Goal: Transaction & Acquisition: Purchase product/service

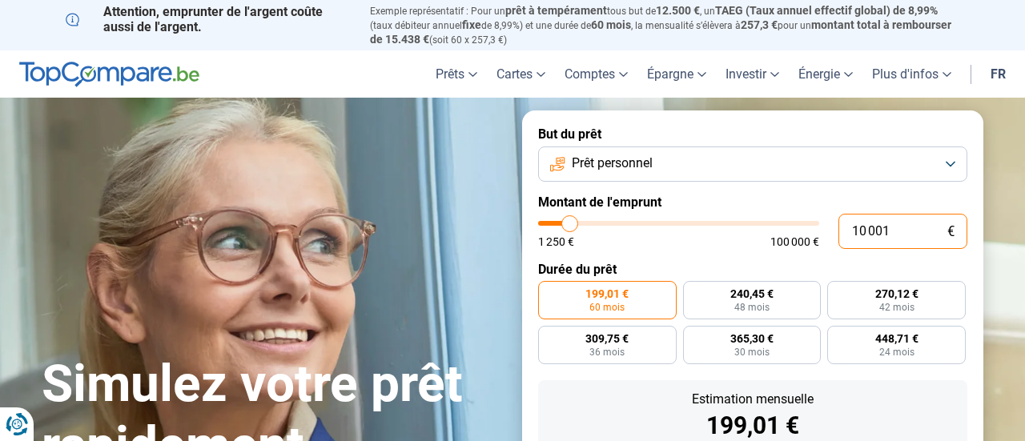
click at [862, 228] on input "10 001" at bounding box center [902, 231] width 129 height 35
type input "1 001"
type input "1250"
type input "1"
type input "1250"
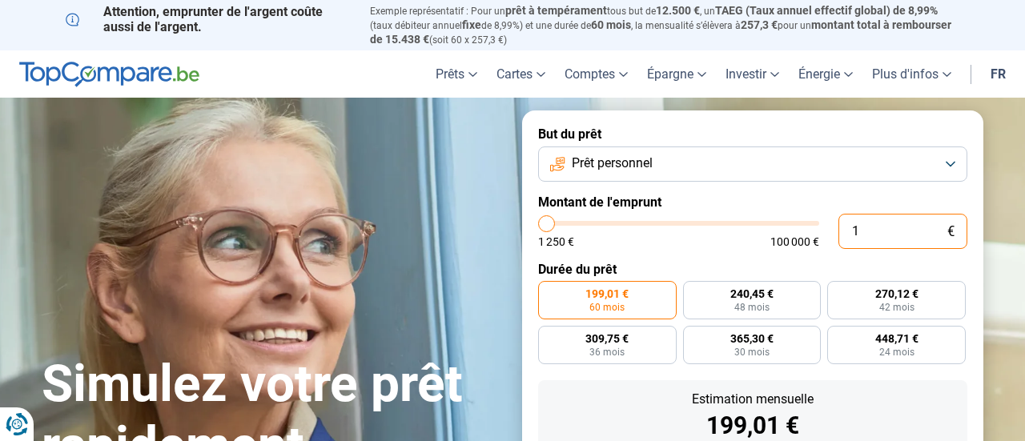
type input "1 250"
type input "1250"
radio input "true"
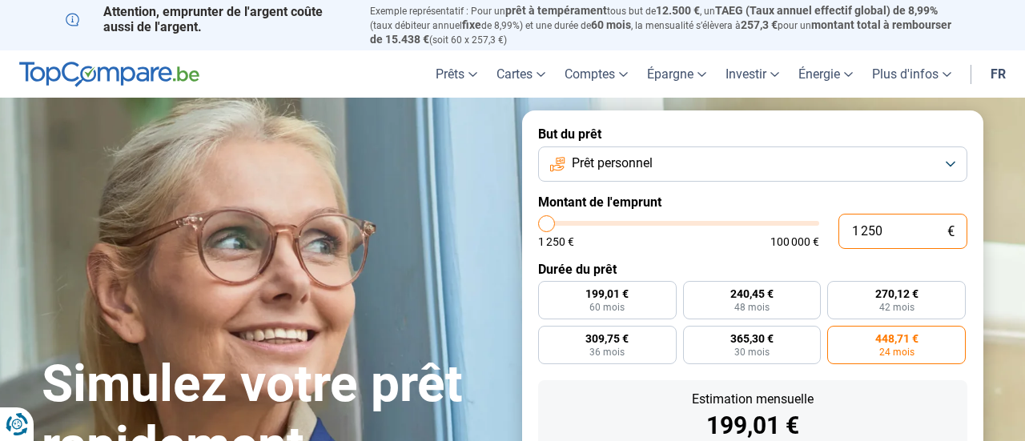
type input "125"
type input "1250"
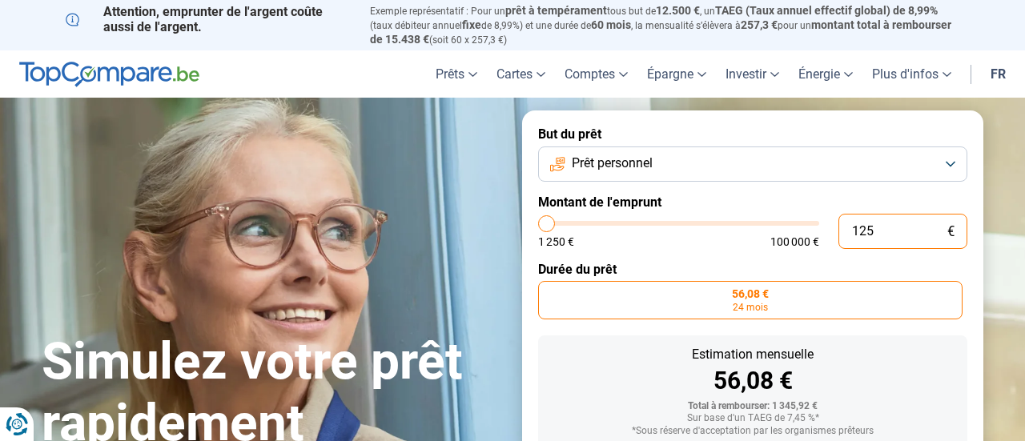
scroll to position [100, 0]
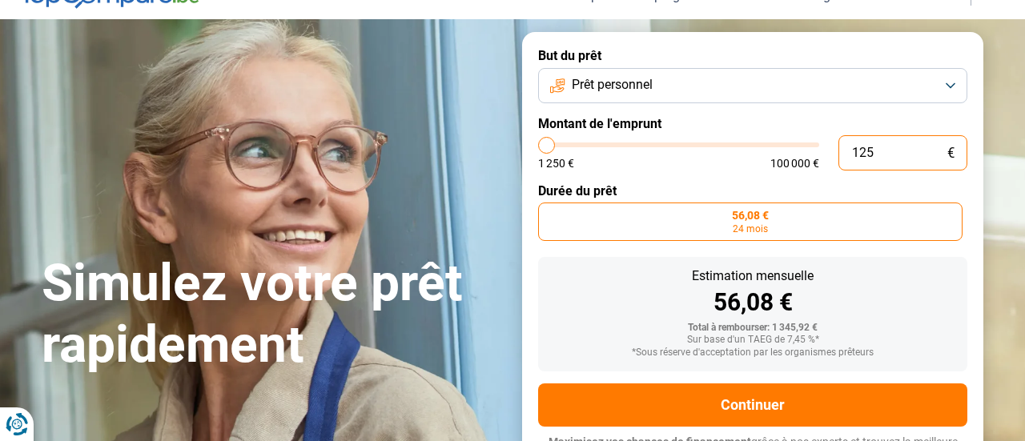
type input "12"
type input "1250"
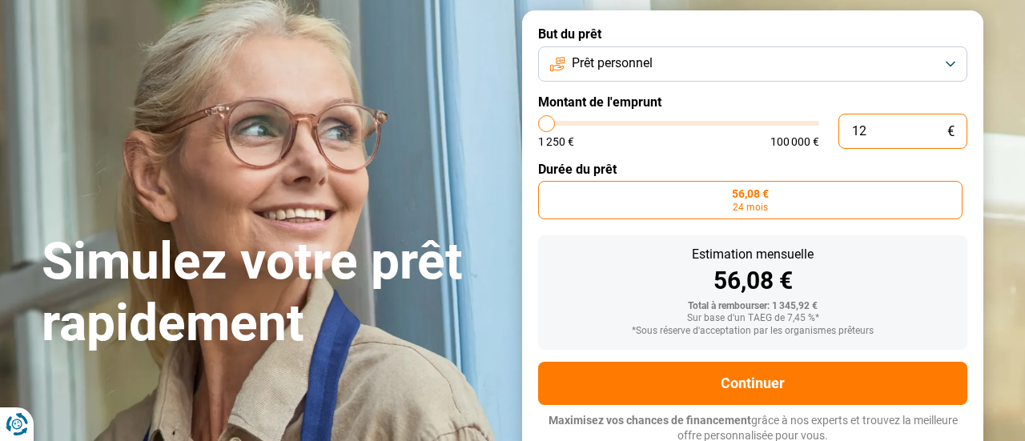
type input "1"
type input "1250"
type input "0"
type input "1250"
type input "2"
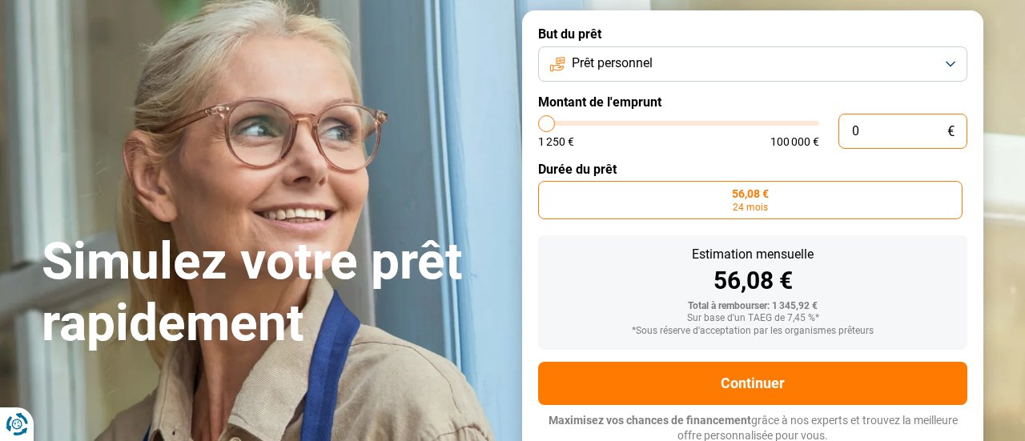
type input "1250"
type input "20"
type input "1250"
type input "200"
type input "1250"
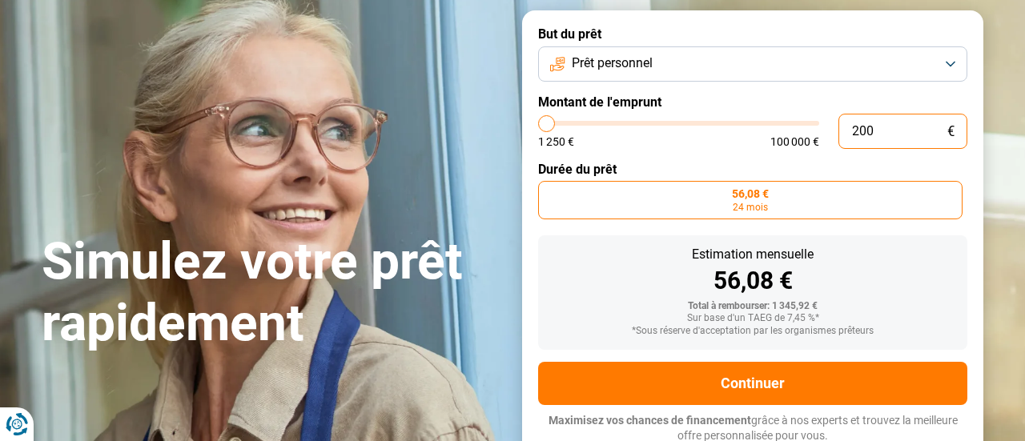
type input "2 000"
type input "2000"
type input "20 000"
type input "20000"
radio input "false"
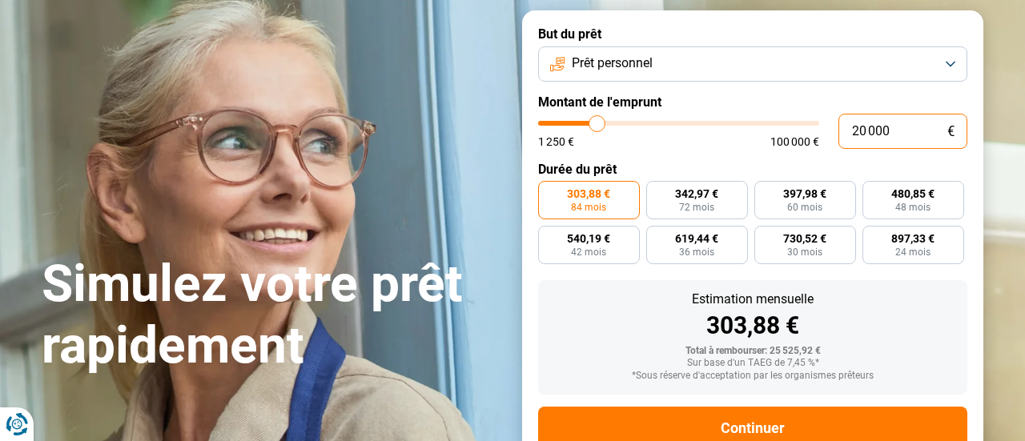
scroll to position [145, 0]
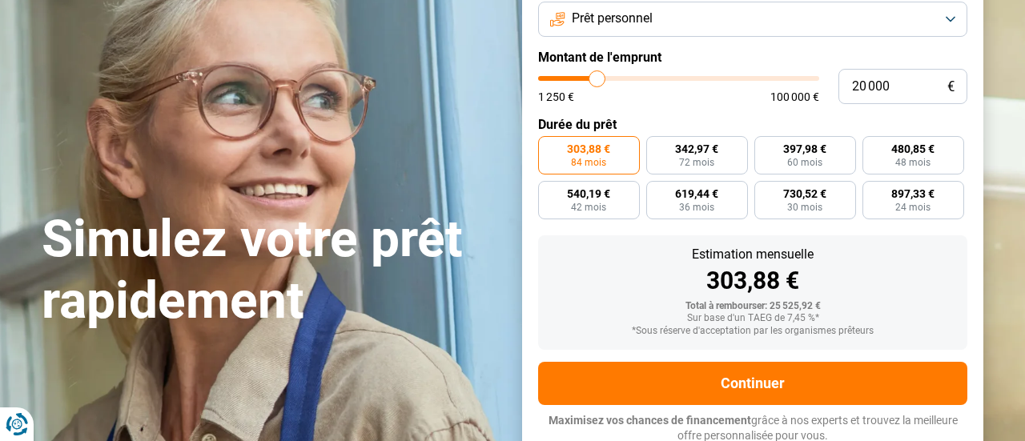
click at [577, 162] on span "84 mois" at bounding box center [588, 163] width 35 height 10
click at [548, 147] on input "303,88 € 84 mois" at bounding box center [543, 141] width 10 height 10
type input "28 500"
type input "28500"
click at [619, 76] on input "range" at bounding box center [678, 78] width 281 height 5
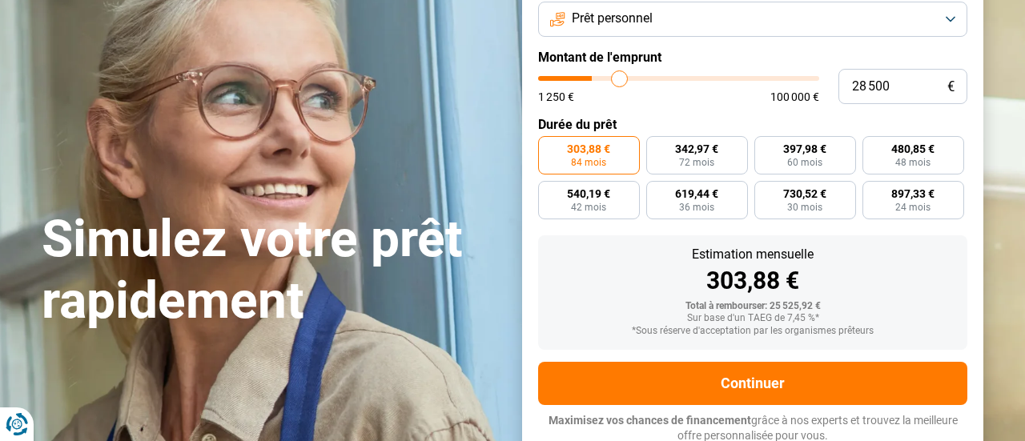
radio input "false"
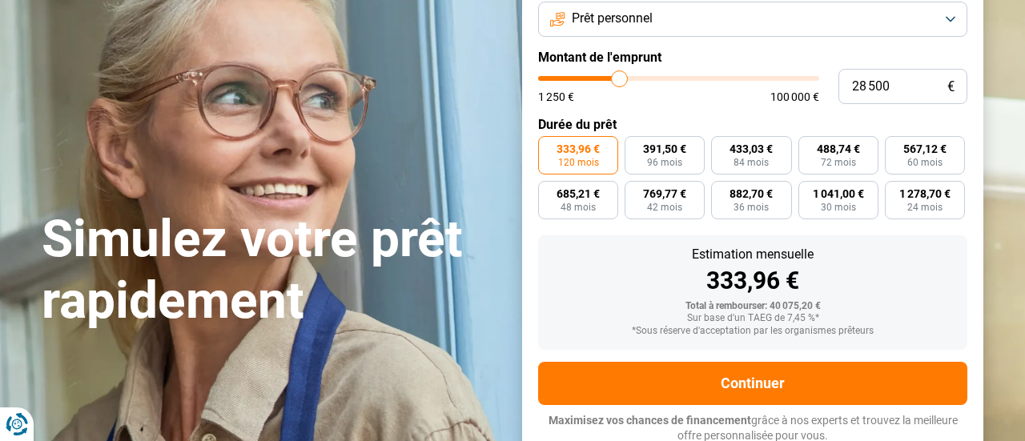
type input "39 750"
type input "39750"
click at [649, 76] on input "range" at bounding box center [678, 78] width 281 height 5
type input "31 750"
type input "31750"
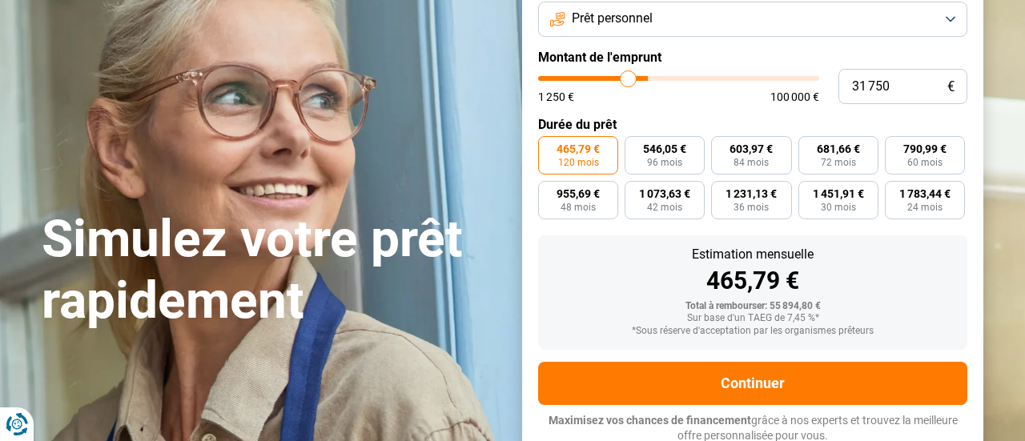
click at [628, 76] on input "range" at bounding box center [678, 78] width 281 height 5
type input "26 000"
type input "26000"
click at [612, 76] on input "range" at bounding box center [678, 78] width 281 height 5
type input "21 250"
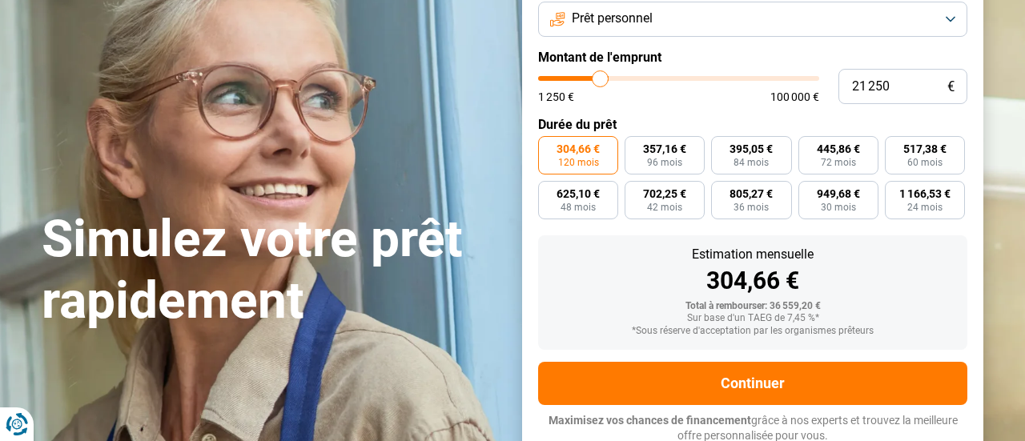
type input "21250"
click at [600, 76] on input "range" at bounding box center [678, 78] width 281 height 5
type input "17 750"
type input "17750"
click at [590, 77] on input "range" at bounding box center [678, 78] width 281 height 5
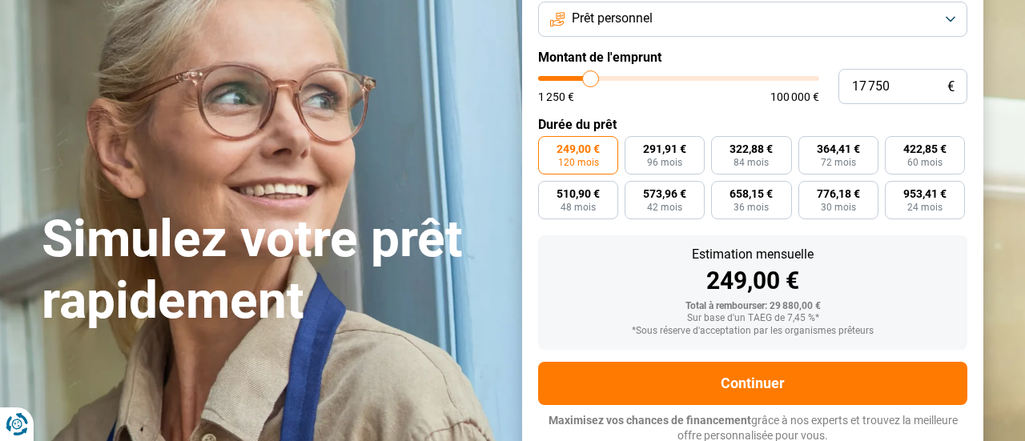
radio input "true"
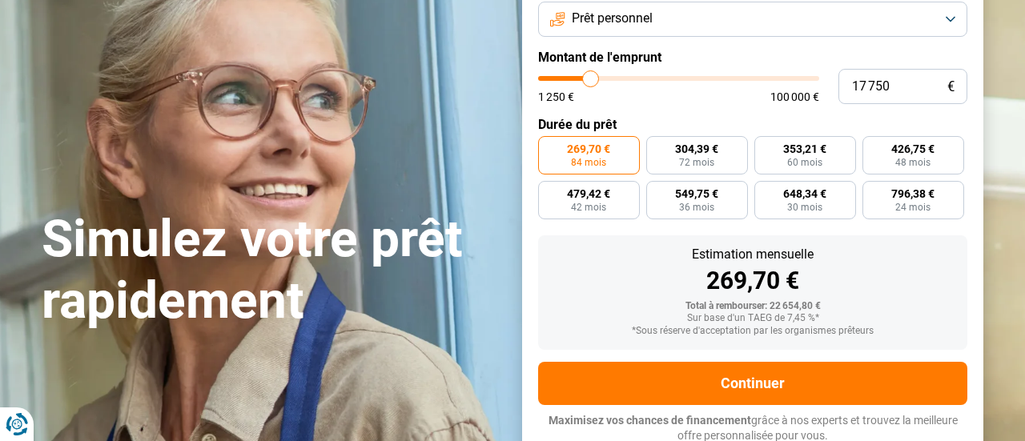
type input "16 750"
type input "16750"
type input "17 000"
type input "17000"
type input "17 250"
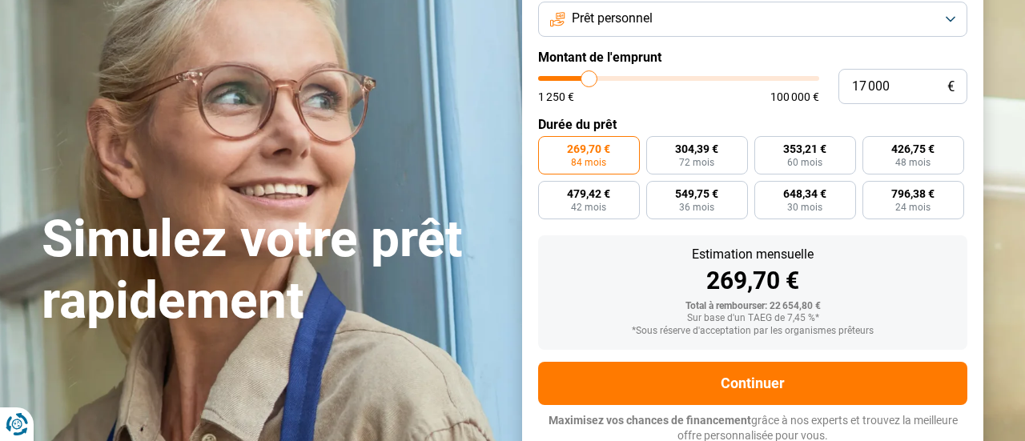
type input "17250"
type input "17 500"
type input "17500"
type input "17 750"
type input "17750"
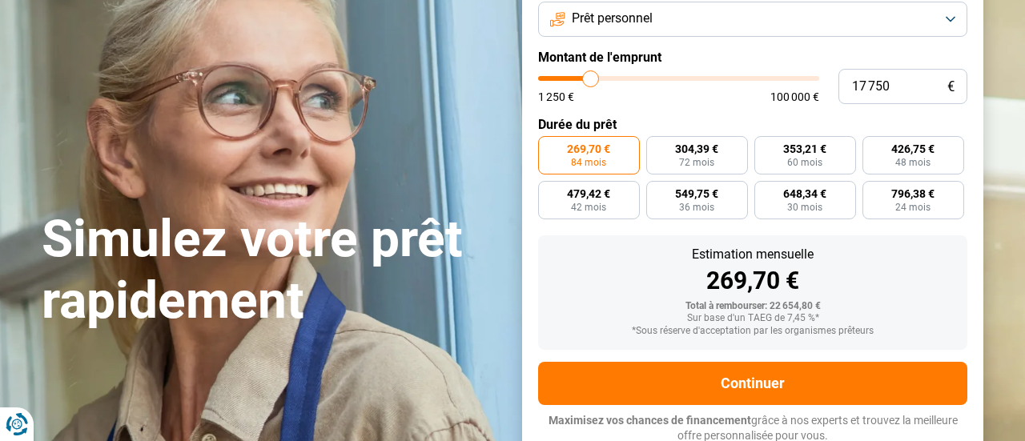
type input "18 000"
type input "18000"
type input "18 250"
type input "18250"
type input "18 500"
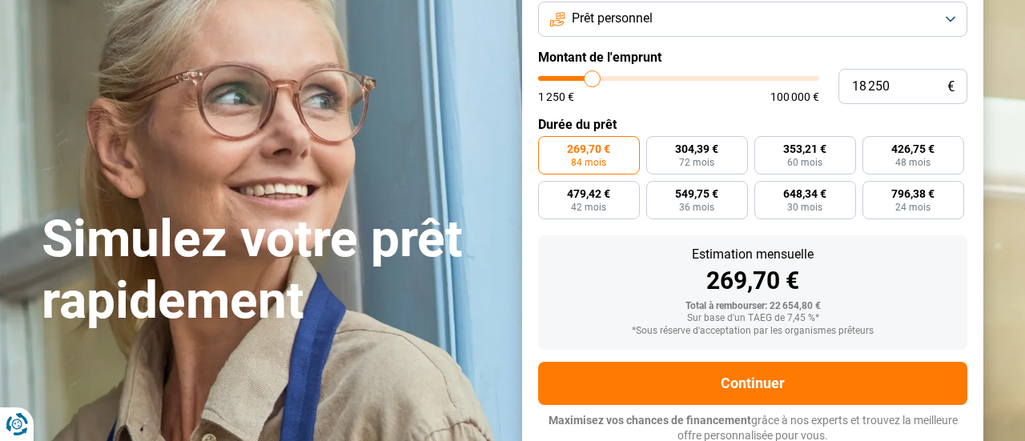
type input "18500"
type input "18 750"
type input "18750"
type input "19 000"
type input "19000"
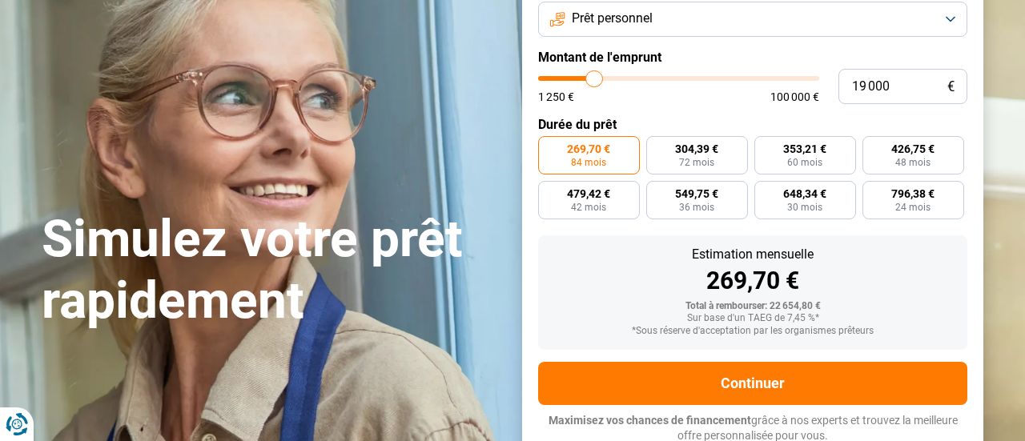
type input "19 250"
type input "19250"
type input "19 500"
type input "19500"
type input "19 750"
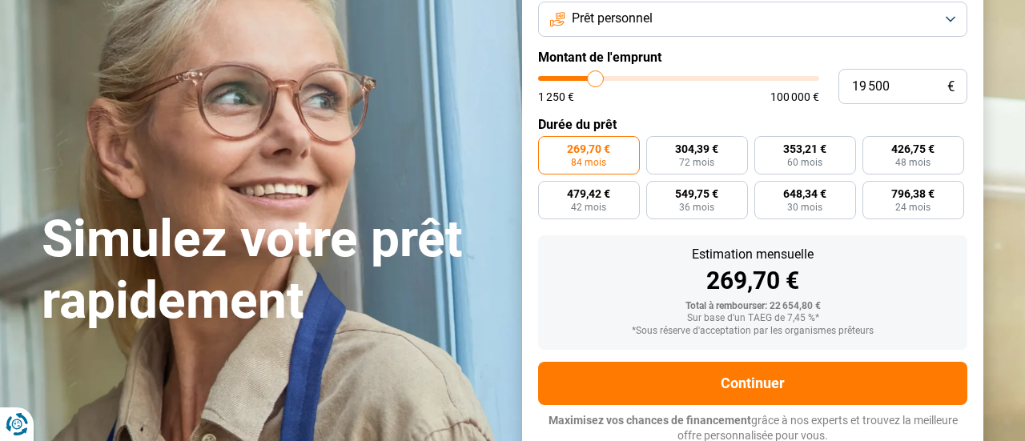
type input "19750"
type input "20 000"
type input "20000"
type input "20 250"
type input "20250"
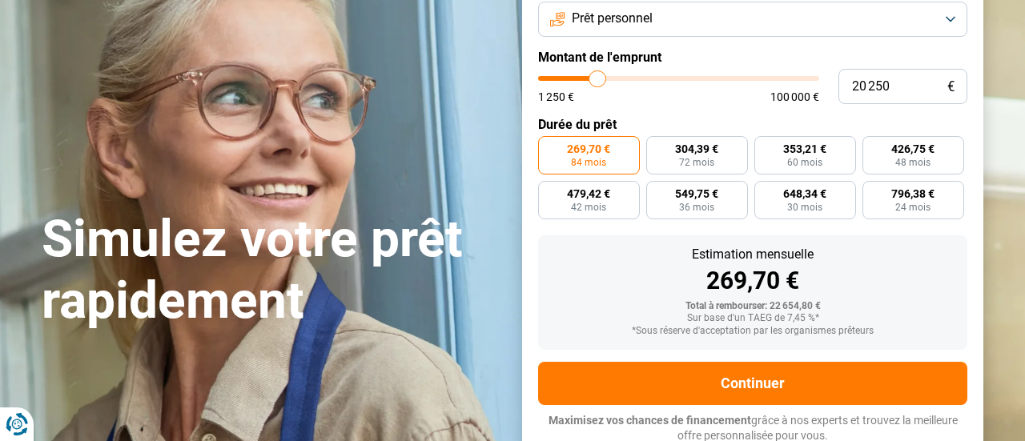
type input "20 500"
type input "20500"
type input "20 250"
type input "20250"
type input "20 000"
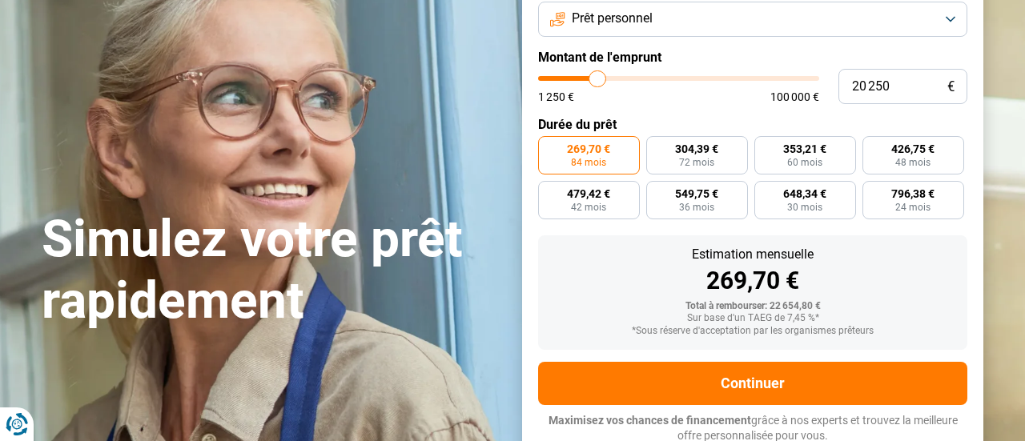
type input "20000"
type input "19 750"
type input "19750"
type input "20 000"
type input "20000"
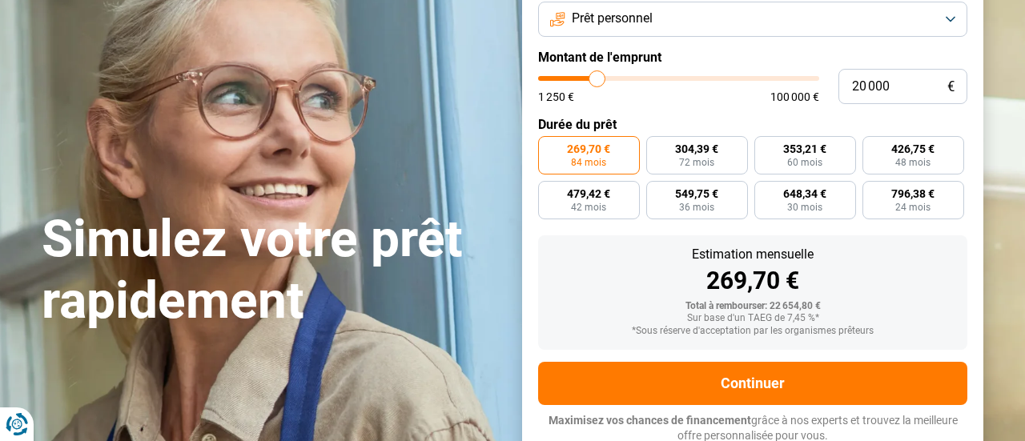
type input "20 250"
type input "20250"
type input "20 500"
type input "20500"
type input "20 250"
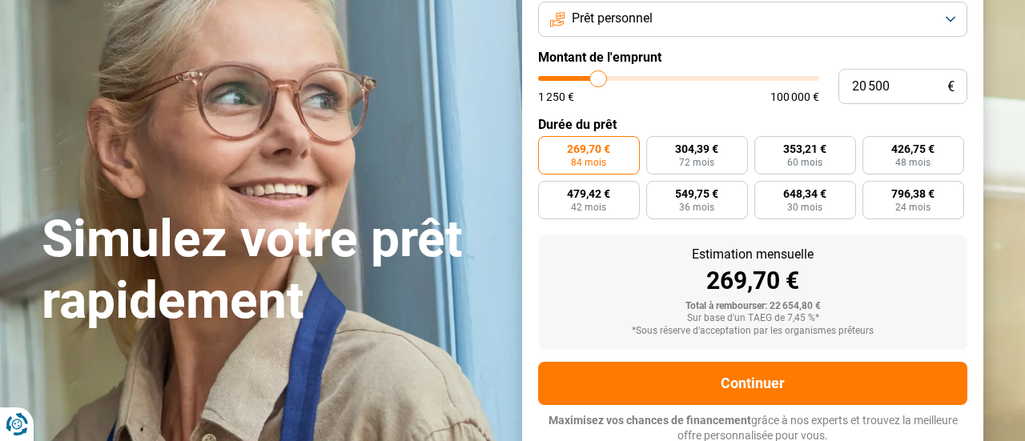
type input "20250"
type input "20 000"
drag, startPoint x: 588, startPoint y: 79, endPoint x: 596, endPoint y: 78, distance: 9.0
type input "20000"
click at [596, 78] on input "range" at bounding box center [678, 78] width 281 height 5
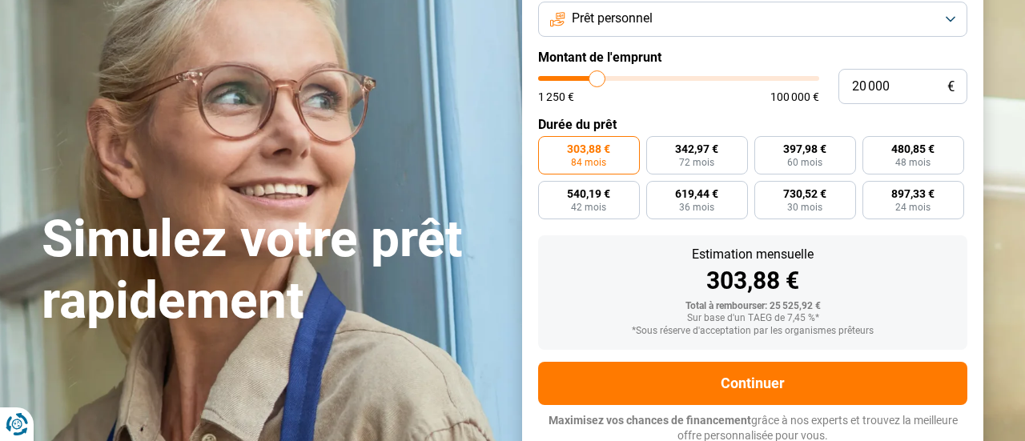
click at [574, 286] on div "303,88 €" at bounding box center [752, 281] width 403 height 24
type input "21 750"
type input "21750"
click at [601, 81] on input "range" at bounding box center [678, 78] width 281 height 5
radio input "false"
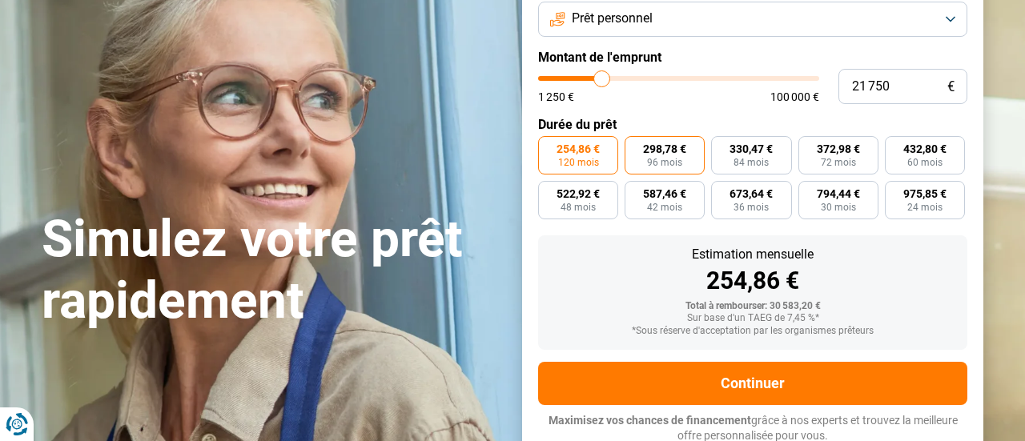
click at [656, 162] on span "96 mois" at bounding box center [664, 163] width 35 height 10
click at [635, 147] on input "298,78 € 96 mois" at bounding box center [629, 141] width 10 height 10
radio input "true"
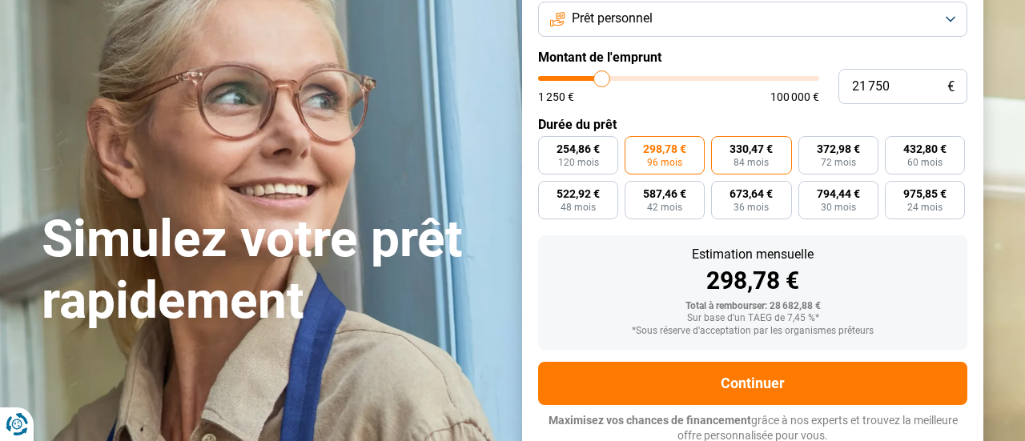
click at [757, 159] on span "84 mois" at bounding box center [750, 163] width 35 height 10
click at [721, 147] on input "330,47 € 84 mois" at bounding box center [716, 141] width 10 height 10
radio input "true"
type input "18 750"
type input "18750"
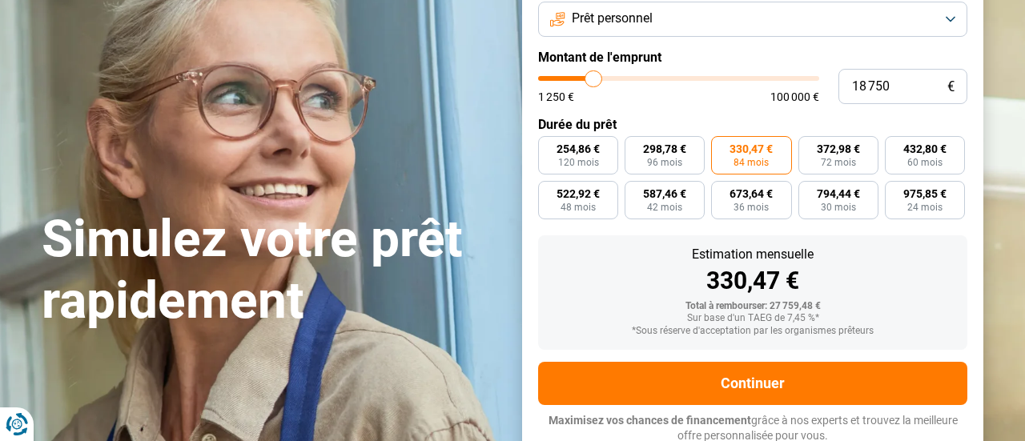
type input "18 500"
type input "18500"
type input "18 250"
type input "18000"
click at [592, 79] on input "range" at bounding box center [678, 78] width 281 height 5
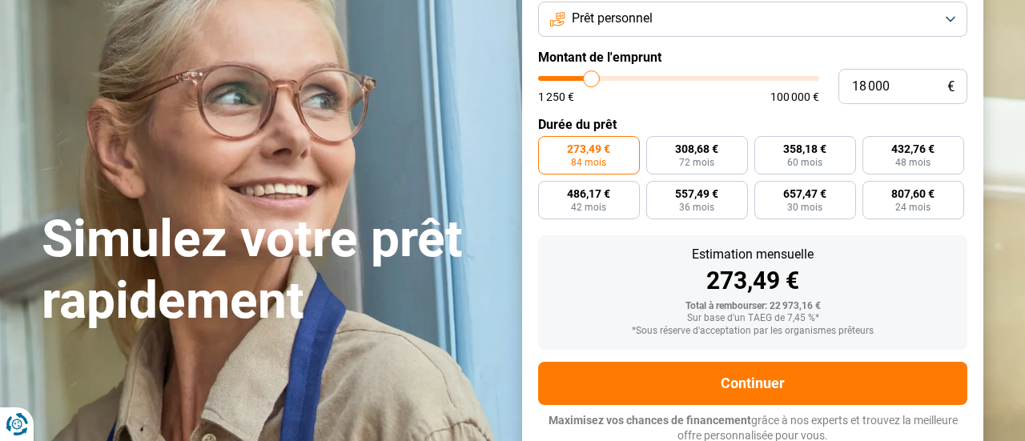
click at [592, 81] on input "range" at bounding box center [678, 78] width 281 height 5
type input "18 500"
type input "18500"
type input "18 750"
type input "18750"
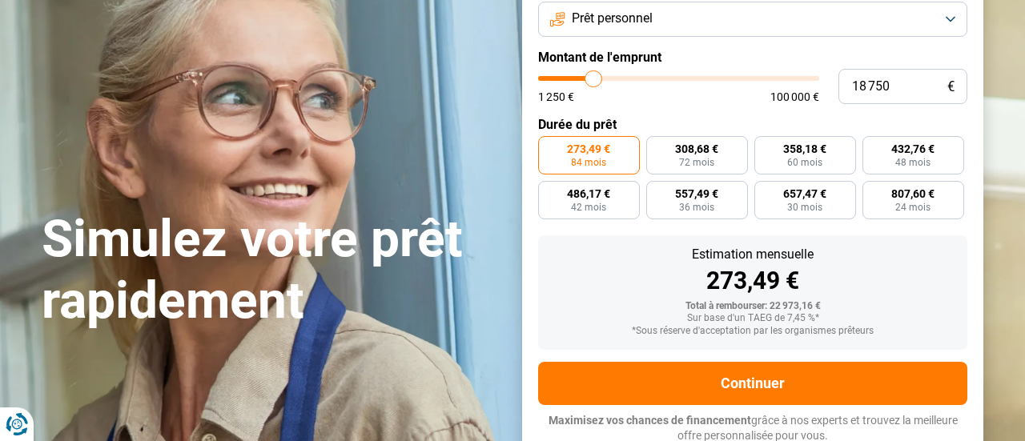
type input "19 000"
type input "19000"
type input "19 250"
type input "19250"
type input "19 500"
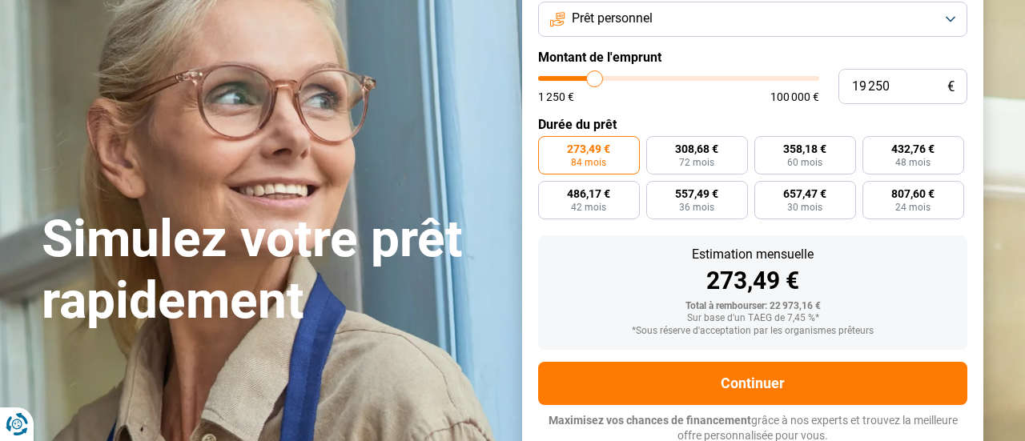
type input "19500"
type input "19 750"
type input "19750"
type input "20 000"
type input "20000"
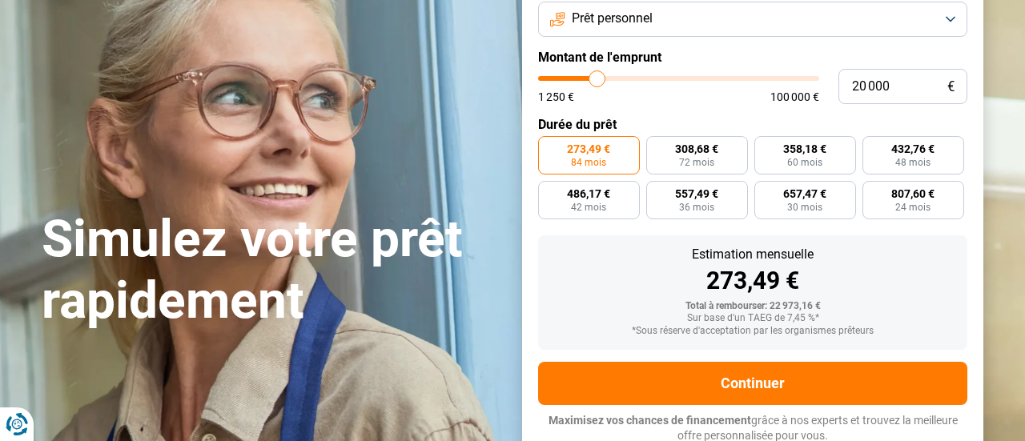
type input "20 250"
type input "20250"
type input "20 000"
type input "20000"
type input "19 750"
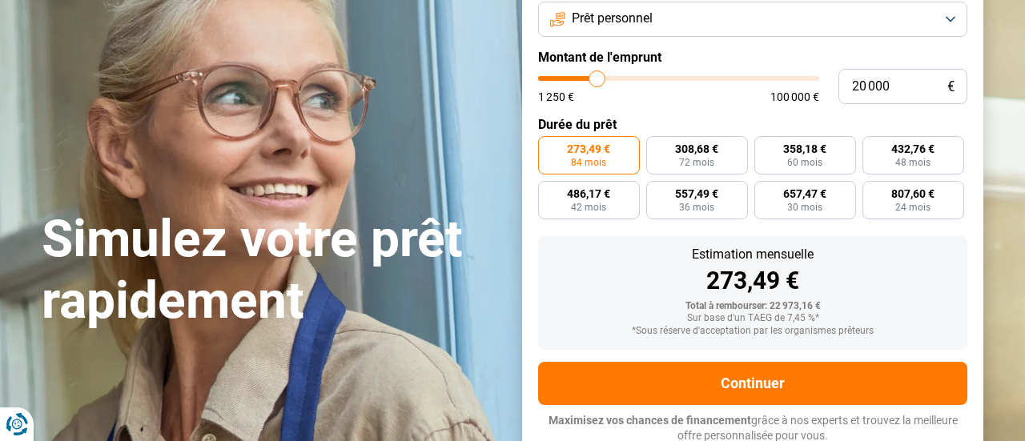
type input "19750"
type input "19 500"
type input "19500"
type input "19 250"
type input "19250"
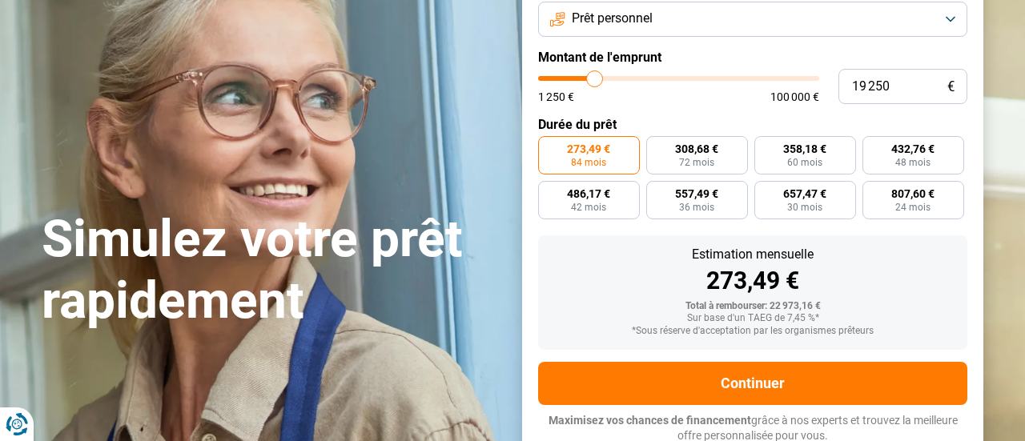
type input "19 500"
type input "19500"
type input "19 750"
type input "19750"
type input "20 000"
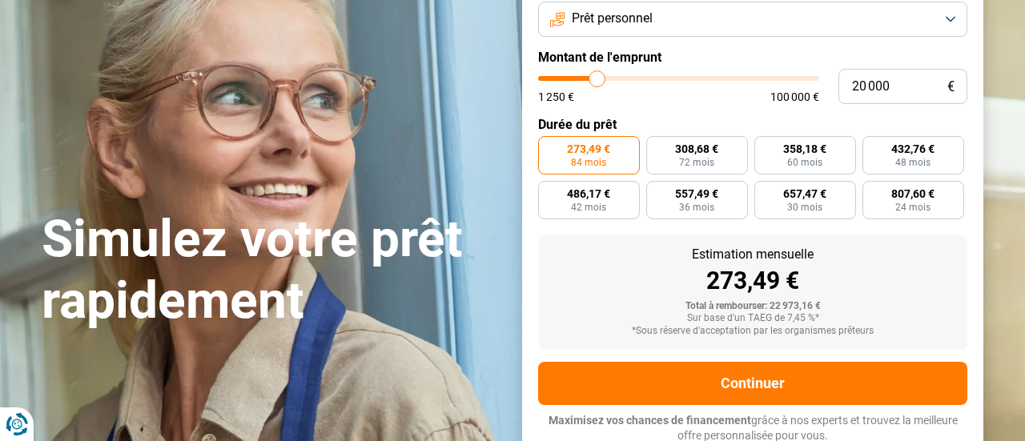
type input "20000"
click at [596, 81] on input "range" at bounding box center [678, 78] width 281 height 5
click at [713, 143] on span "342,97 €" at bounding box center [696, 148] width 43 height 11
click at [656, 143] on input "342,97 € 72 mois" at bounding box center [651, 141] width 10 height 10
radio input "true"
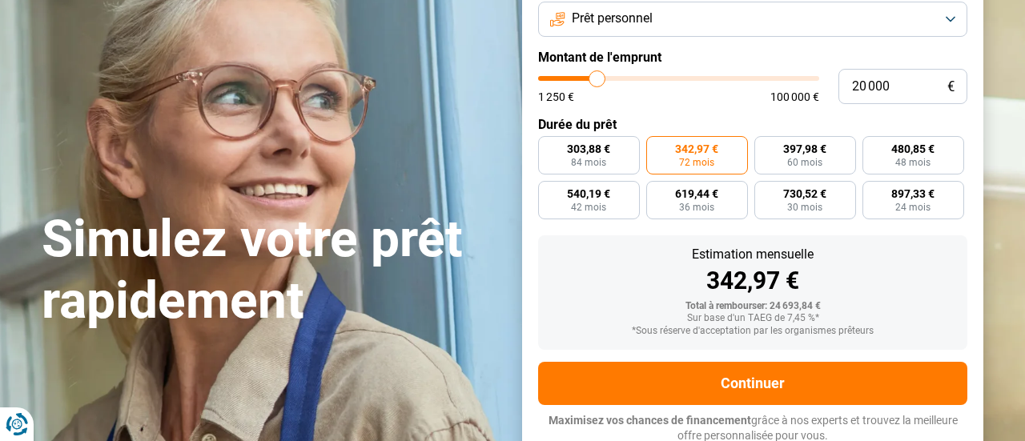
click at [1003, 211] on section "Simulez votre prêt rapidement Simulez votre prêt rapidement But du prêt Prêt pe…" at bounding box center [512, 213] width 1025 height 520
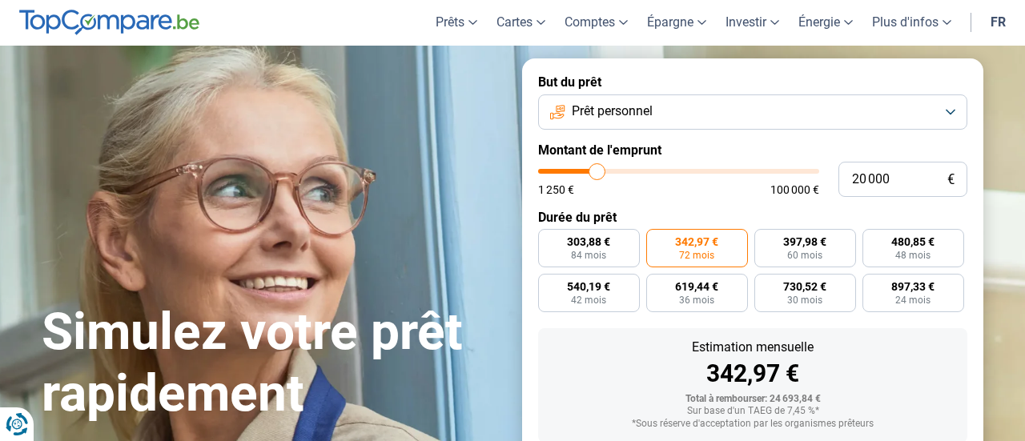
scroll to position [49, 0]
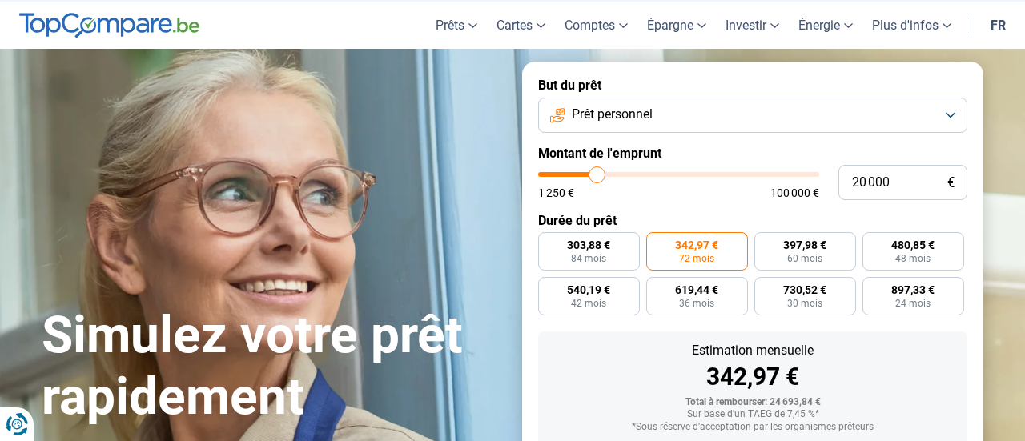
type input "23 750"
type input "23750"
click at [606, 175] on input "range" at bounding box center [678, 174] width 281 height 5
radio input "false"
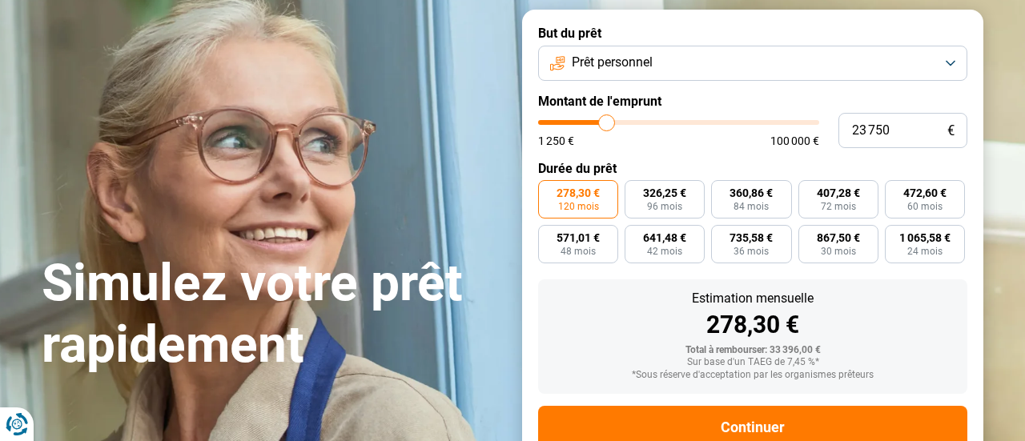
scroll to position [145, 0]
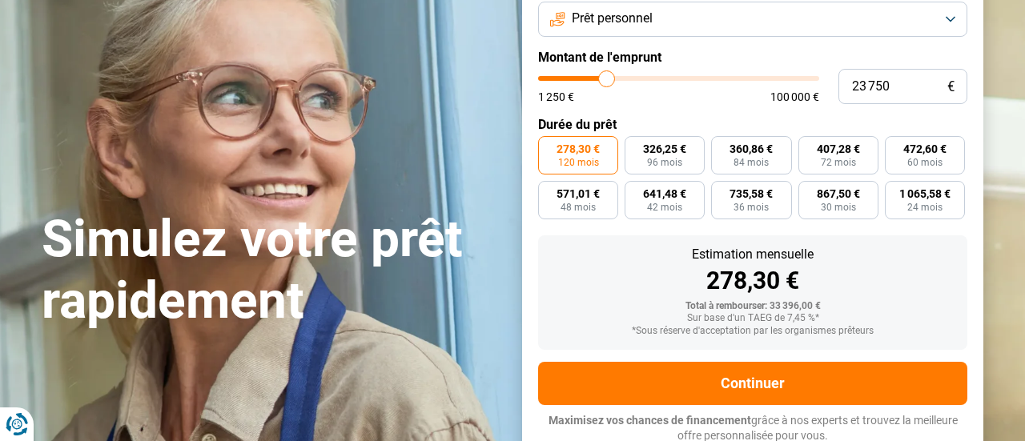
type input "19 500"
type input "19500"
click at [595, 78] on input "range" at bounding box center [678, 78] width 281 height 5
radio input "true"
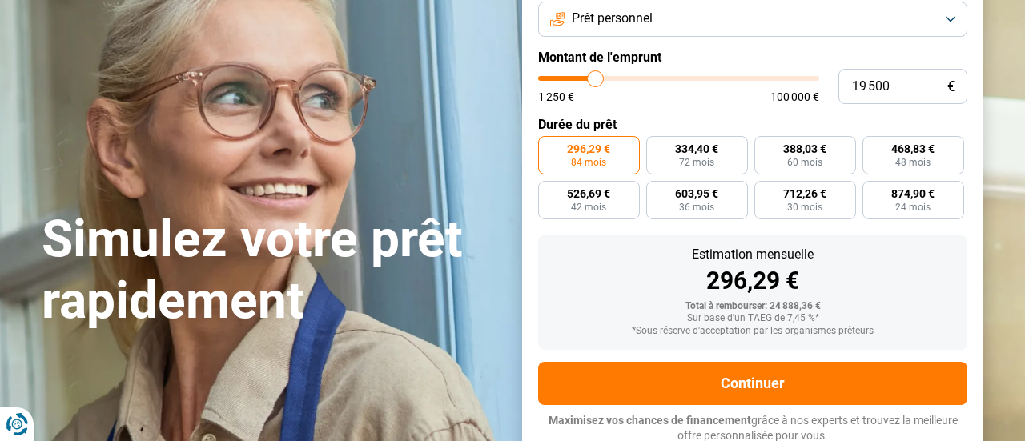
type input "19 250"
type input "19250"
type input "19 500"
type input "19500"
type input "19 750"
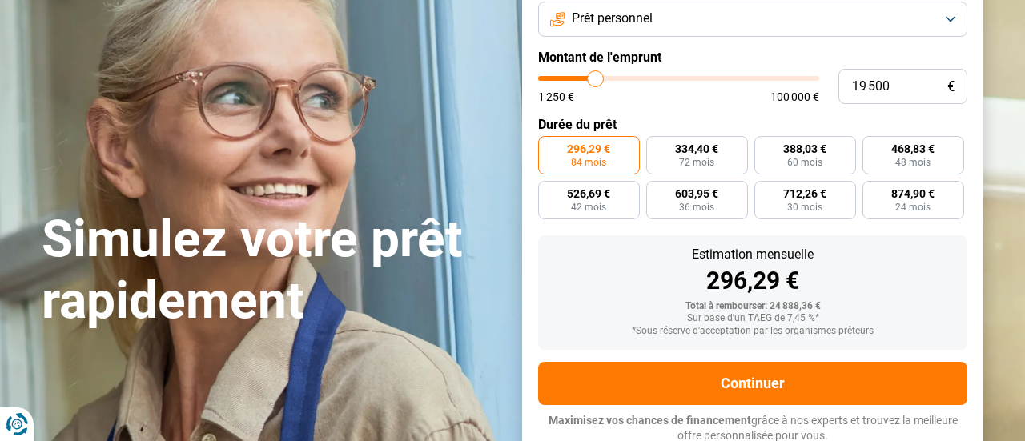
type input "19750"
type input "20 000"
type input "20000"
type input "20 250"
type input "20250"
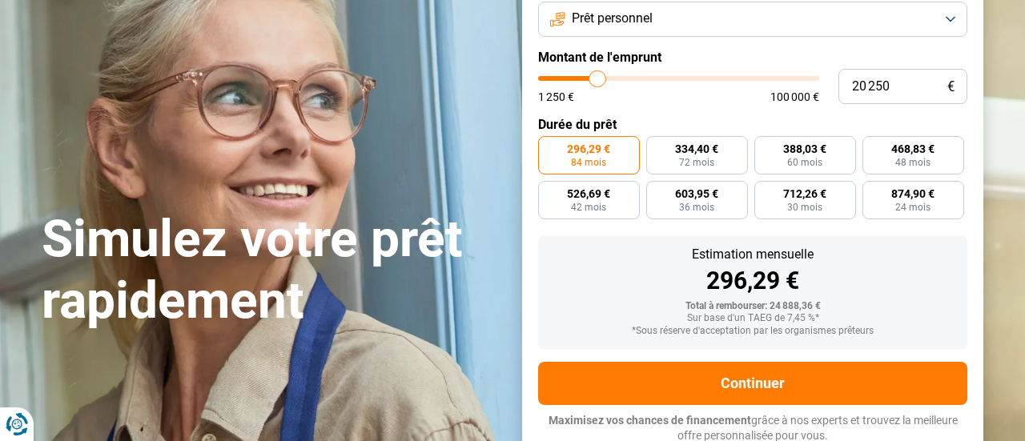
type input "20 500"
type input "20500"
type input "20 750"
type input "20750"
type input "21 000"
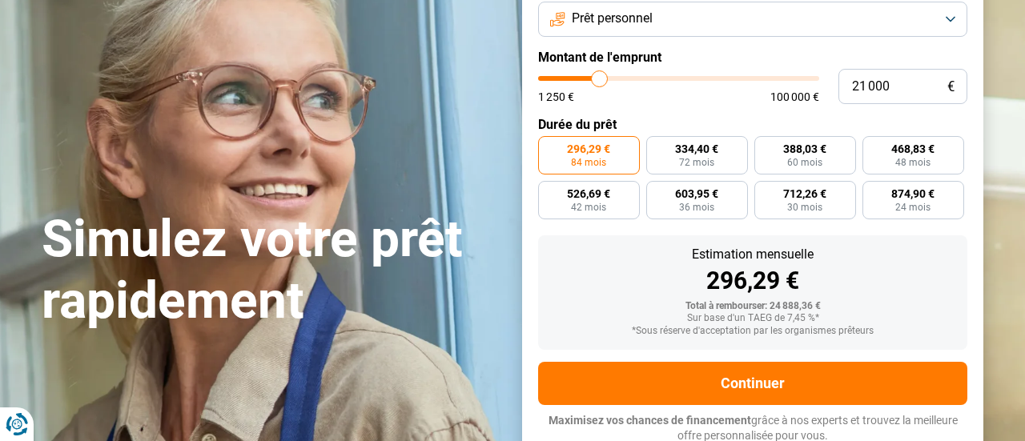
type input "21000"
click at [599, 78] on input "range" at bounding box center [678, 78] width 281 height 5
radio input "false"
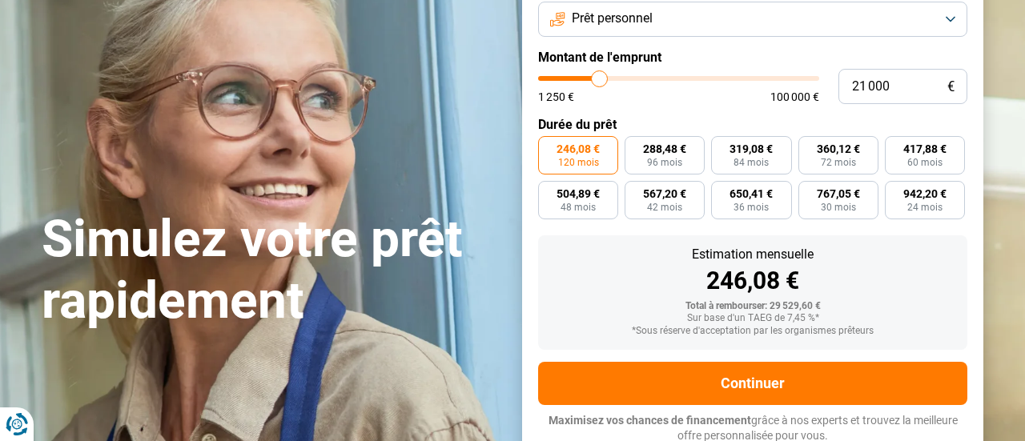
click at [890, 50] on label "Montant de l'emprunt" at bounding box center [752, 57] width 429 height 15
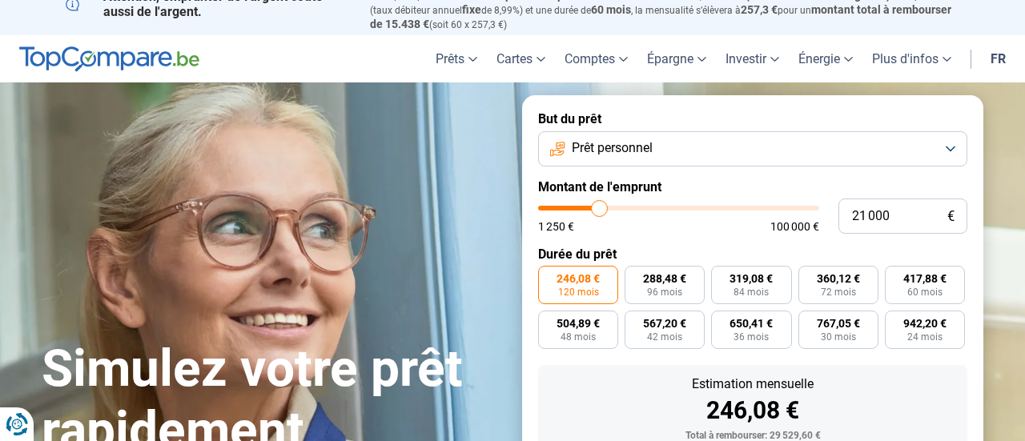
scroll to position [0, 0]
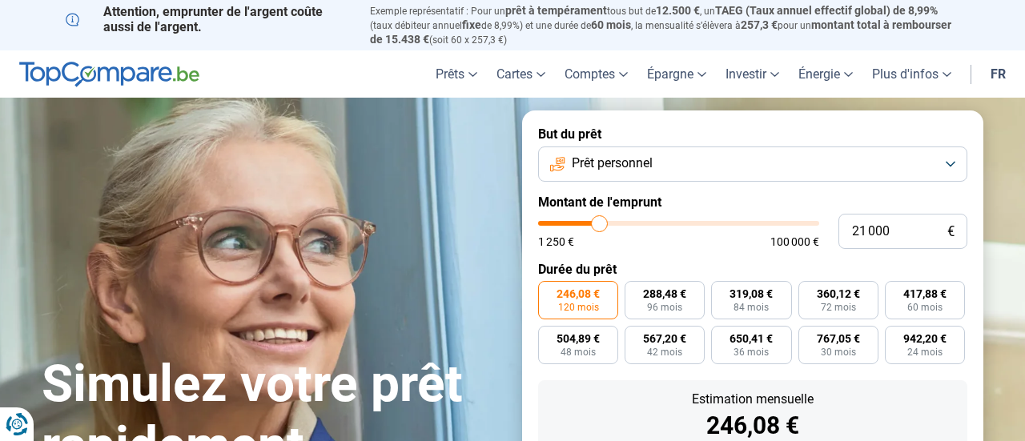
click at [955, 167] on button "Prêt personnel" at bounding box center [752, 164] width 429 height 35
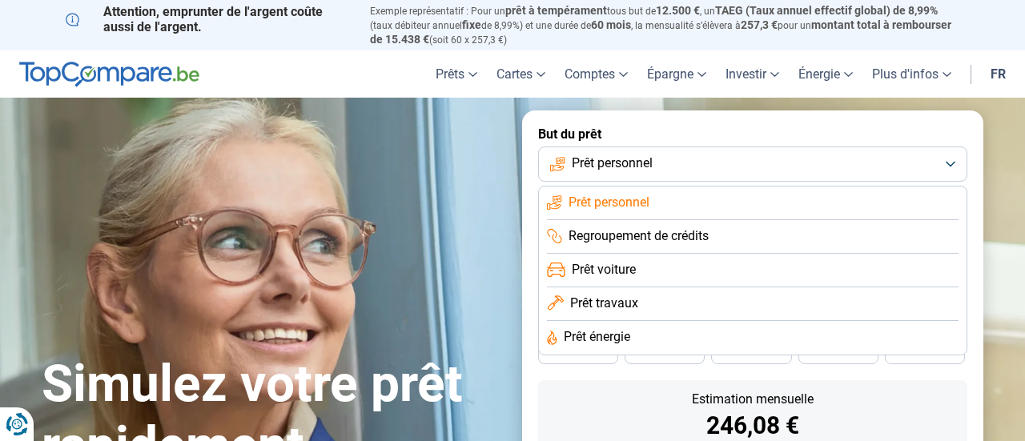
click at [596, 272] on span "Prêt voiture" at bounding box center [604, 270] width 64 height 18
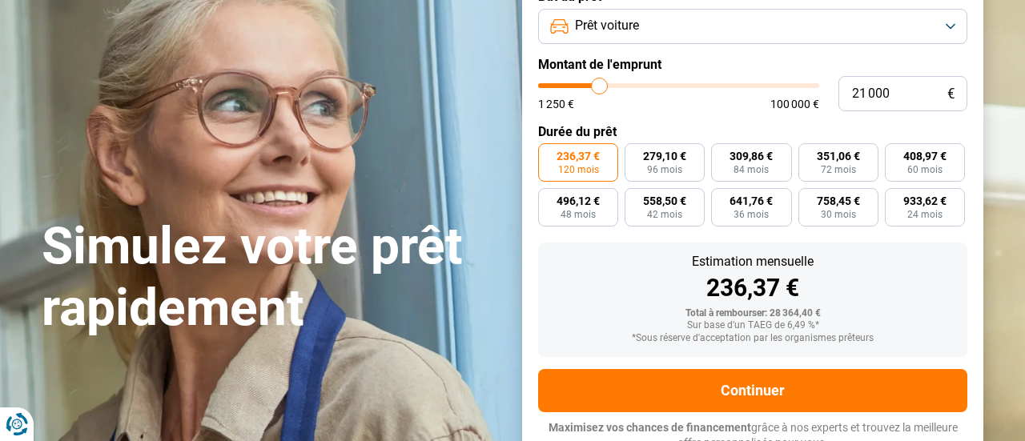
scroll to position [145, 0]
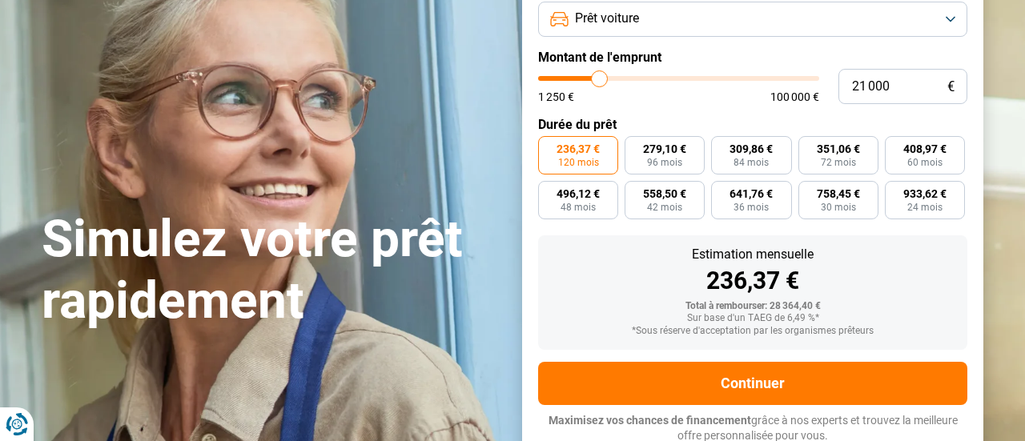
click at [998, 199] on section "Simulez votre prêt rapidement Simulez votre prêt rapidement But du prêt Prêt vo…" at bounding box center [512, 213] width 1025 height 520
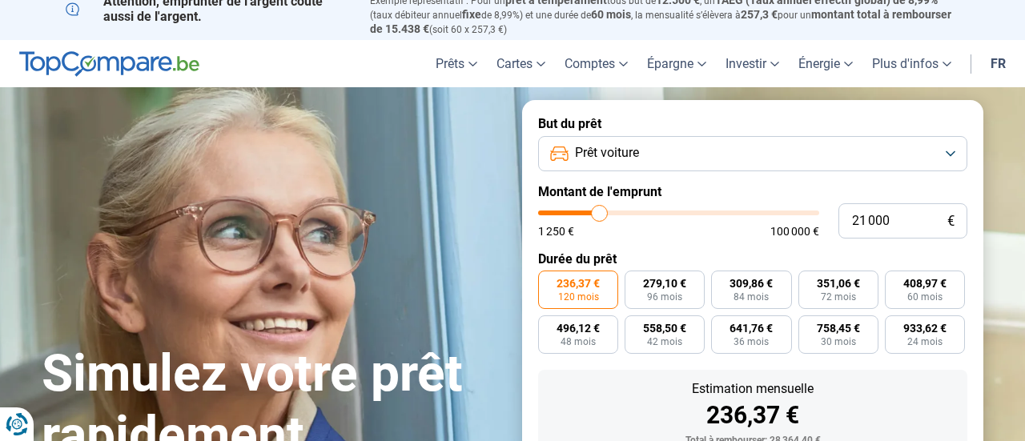
scroll to position [0, 0]
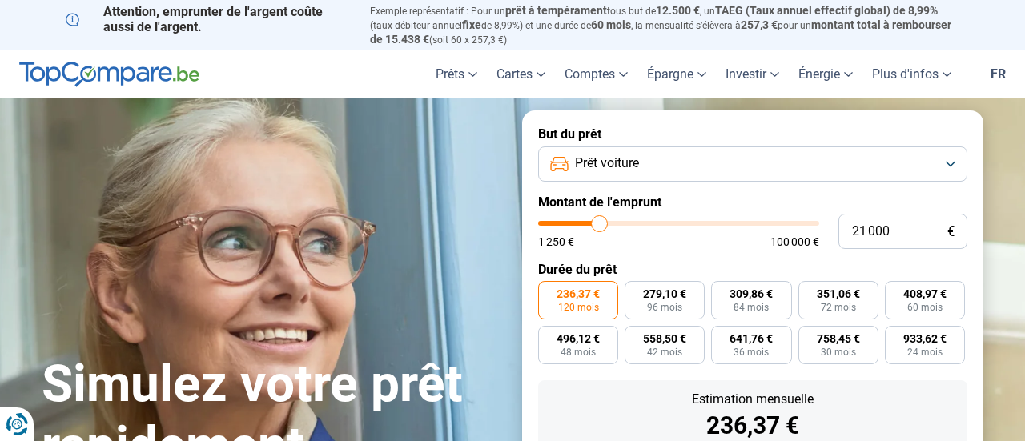
click at [951, 163] on button "Prêt voiture" at bounding box center [752, 164] width 429 height 35
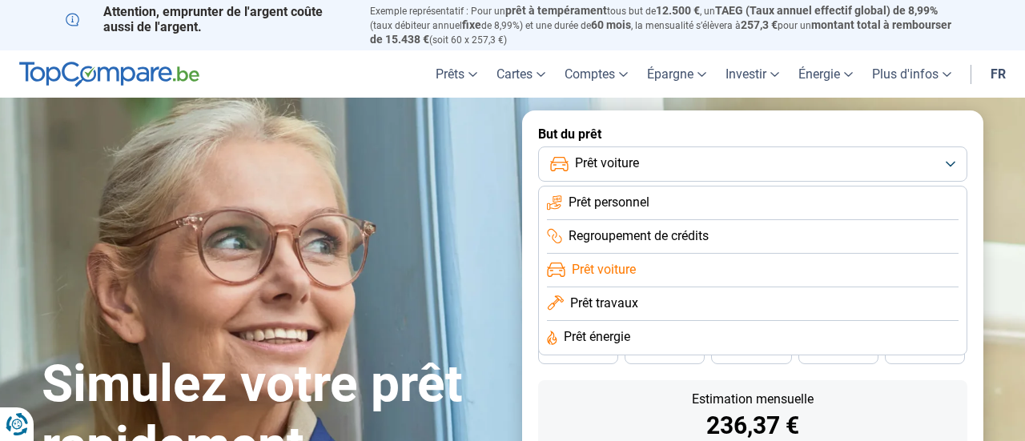
click at [628, 304] on span "Prêt travaux" at bounding box center [604, 304] width 68 height 18
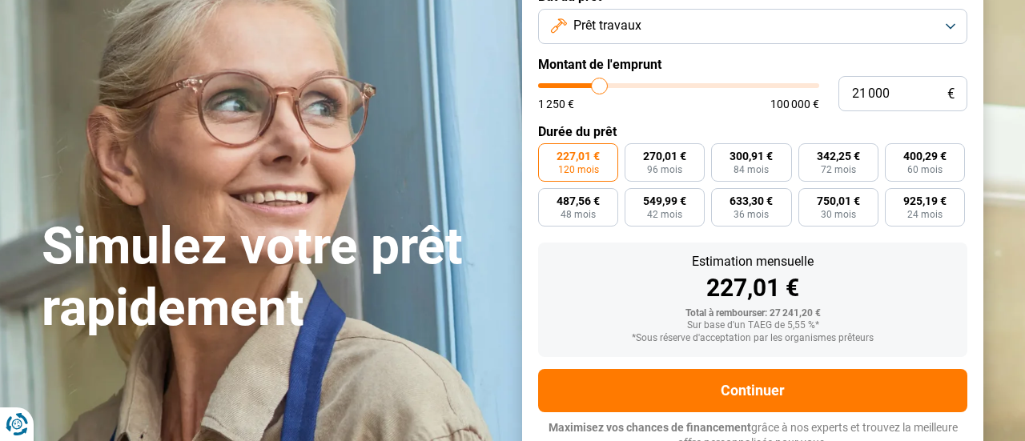
scroll to position [145, 0]
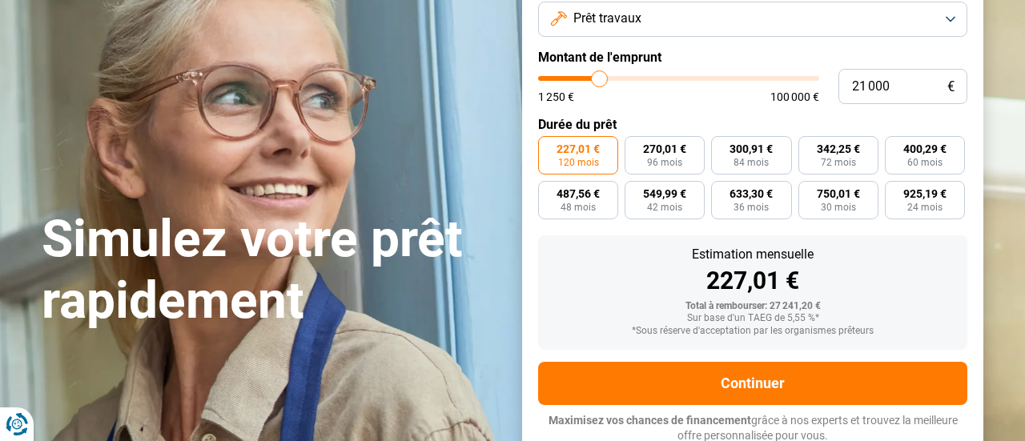
click at [954, 13] on button "Prêt travaux" at bounding box center [752, 19] width 429 height 35
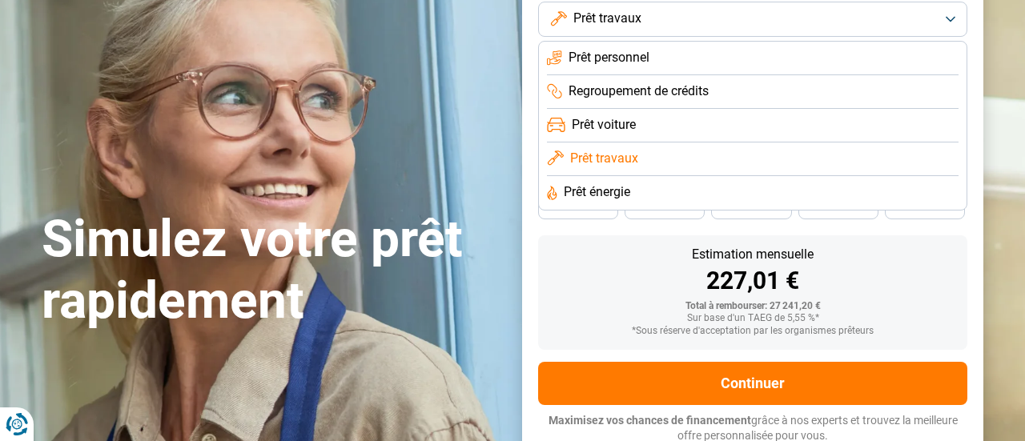
click at [681, 92] on span "Regroupement de crédits" at bounding box center [638, 91] width 140 height 18
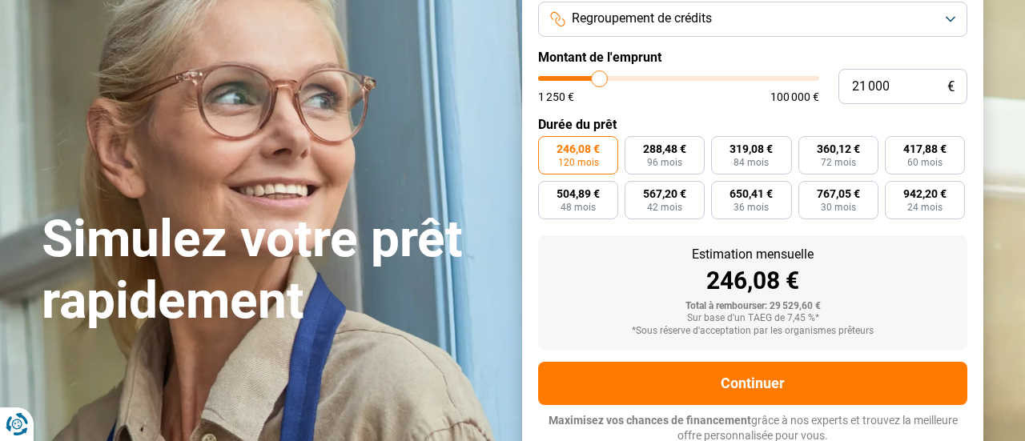
click at [945, 23] on button "Regroupement de crédits" at bounding box center [752, 19] width 429 height 35
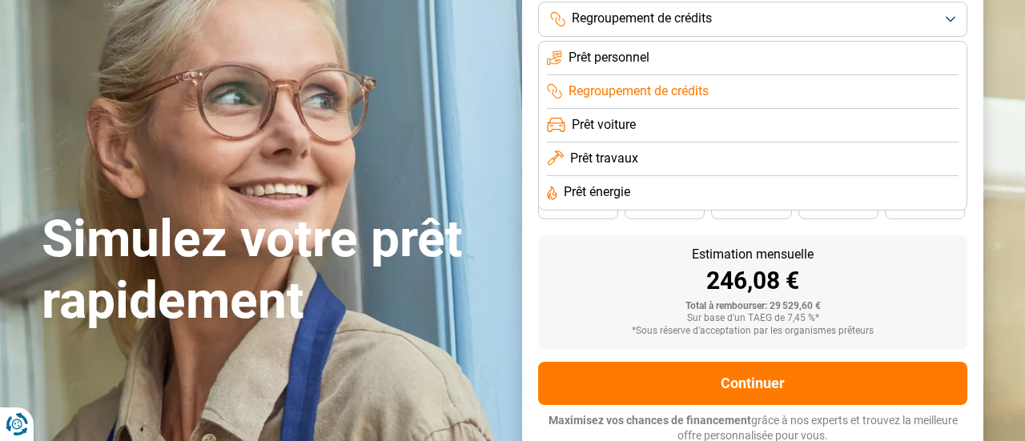
click at [598, 57] on span "Prêt personnel" at bounding box center [608, 58] width 81 height 18
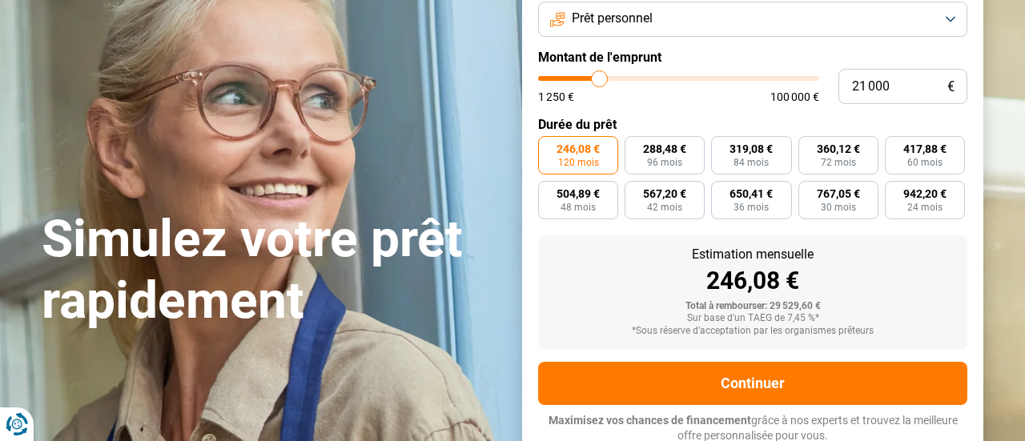
click at [976, 308] on form "But du prêt Prêt personnel Montant de l'emprunt 21 000 € 1 250 € 100 000 € Duré…" at bounding box center [752, 213] width 461 height 494
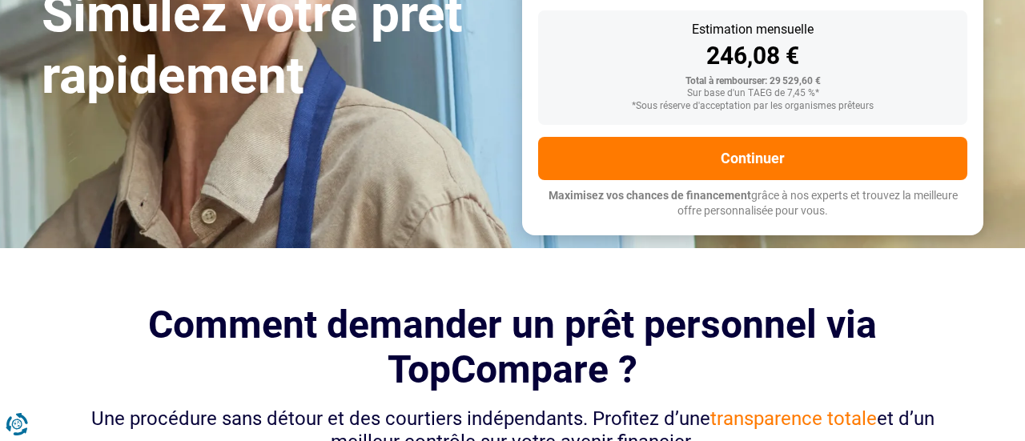
scroll to position [369, 0]
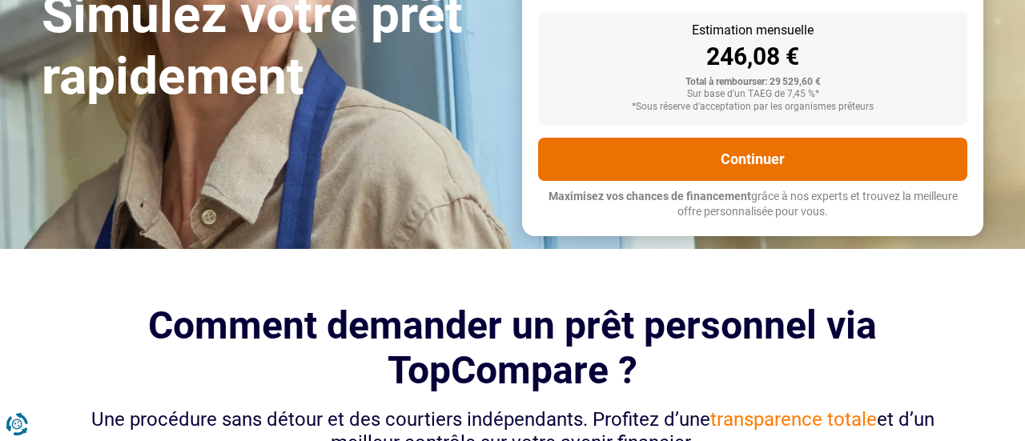
click at [873, 150] on button "Continuer" at bounding box center [752, 159] width 429 height 43
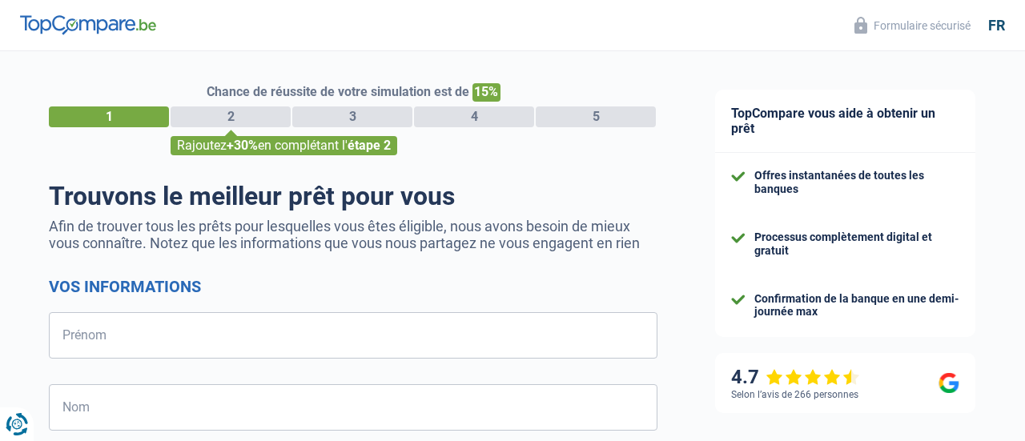
select select "32"
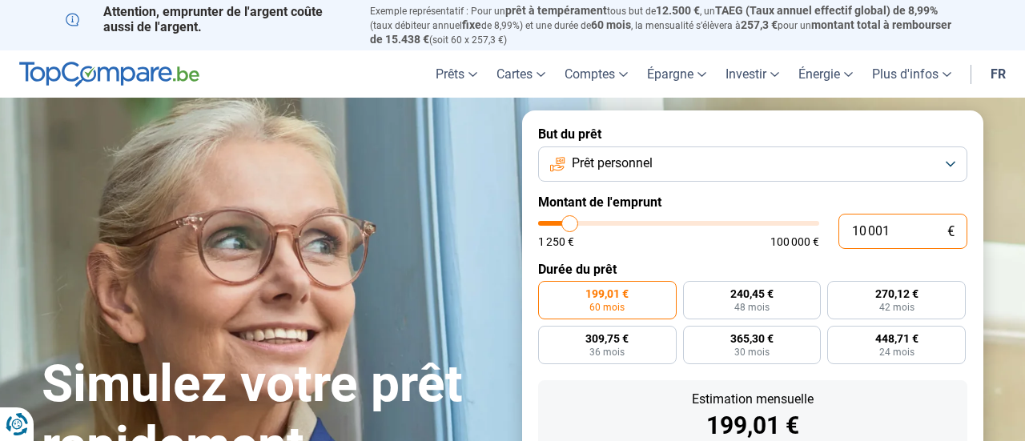
click at [865, 232] on input "10 001" at bounding box center [902, 231] width 129 height 35
type input "1 001"
type input "1250"
type input "1"
type input "1250"
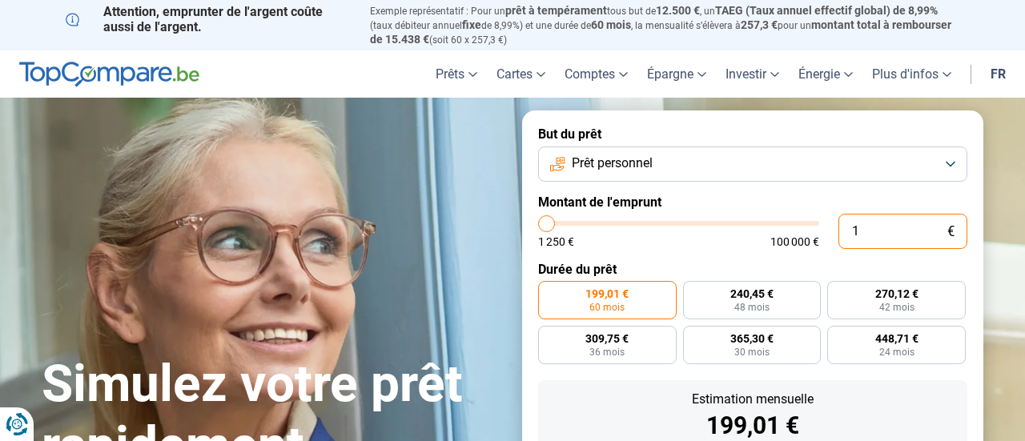
type input "0"
type input "1250"
type input "2"
type input "1250"
type input "20"
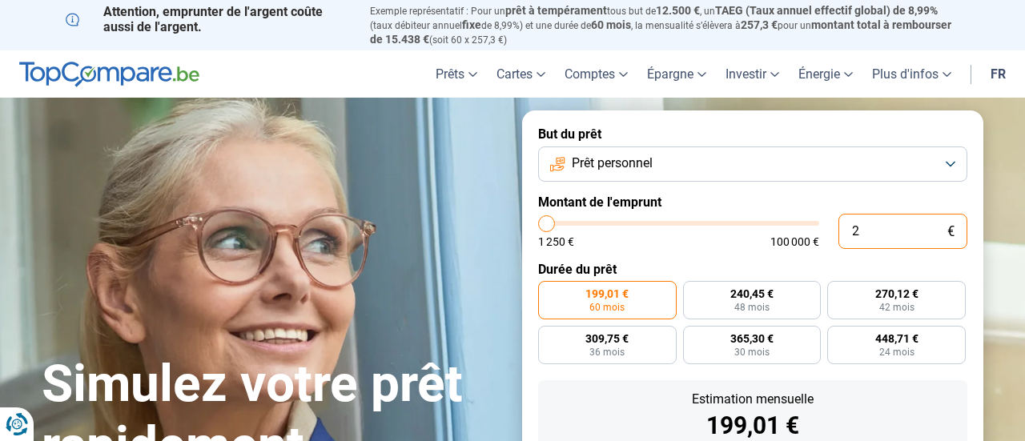
type input "1250"
type input "200"
type input "1250"
type input "2 000"
type input "2000"
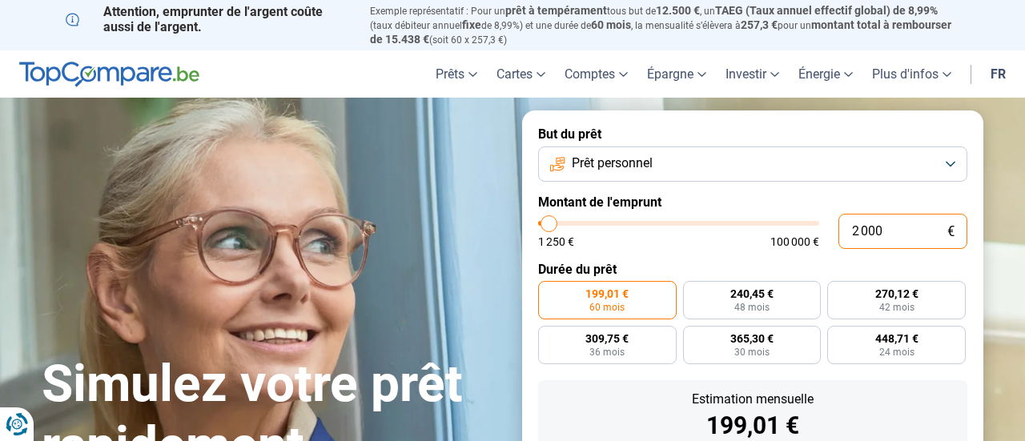
type input "20 000"
type input "20000"
radio input "false"
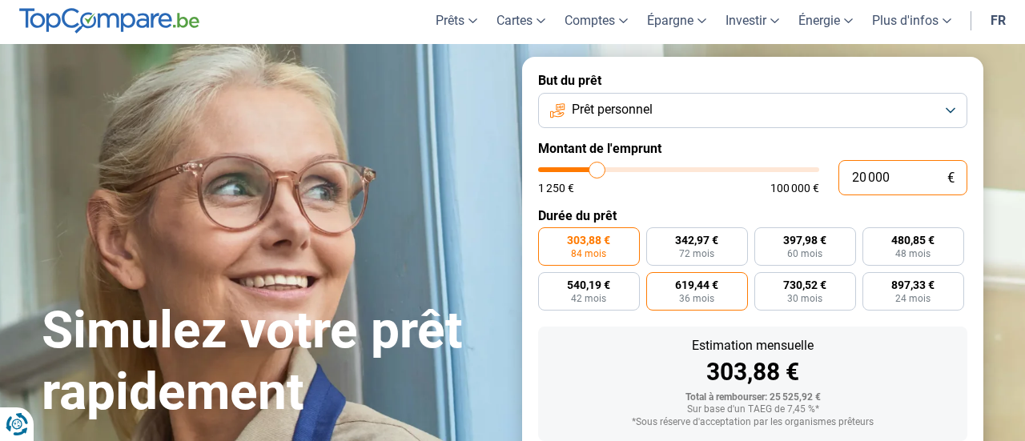
scroll to position [145, 0]
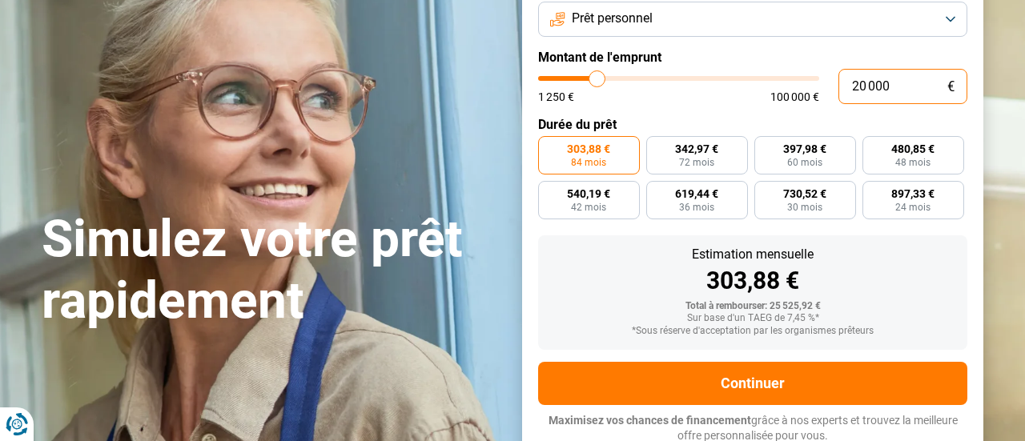
type input "20 000"
click at [1005, 87] on section "Simulez votre prêt rapidement Simulez votre prêt rapidement But du prêt Prêt pe…" at bounding box center [512, 213] width 1025 height 520
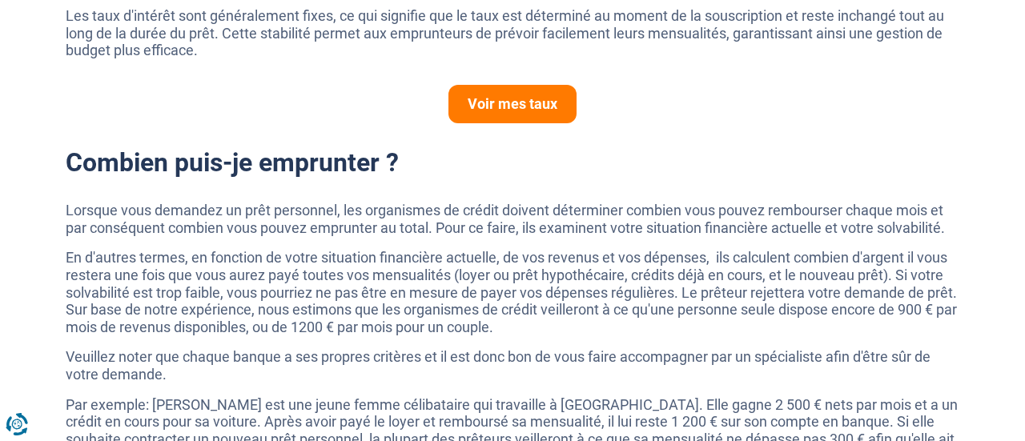
scroll to position [1121, 0]
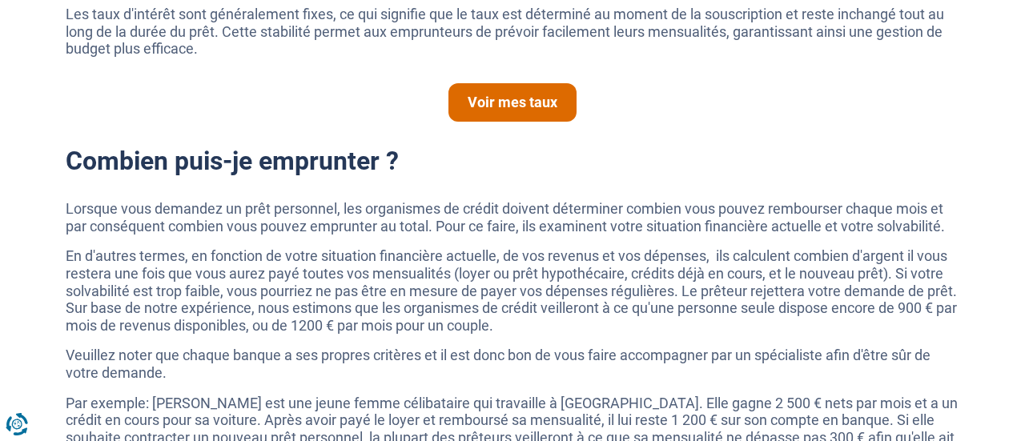
click at [508, 95] on link "Voir mes taux" at bounding box center [512, 102] width 128 height 38
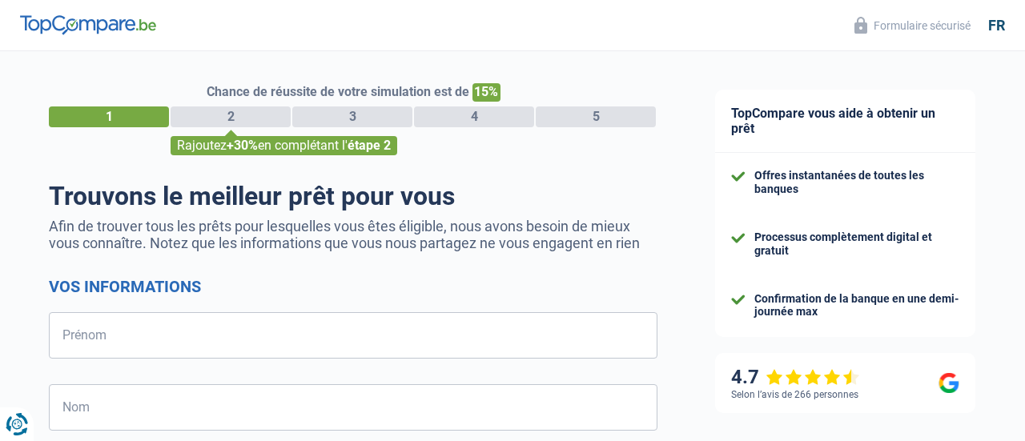
select select "32"
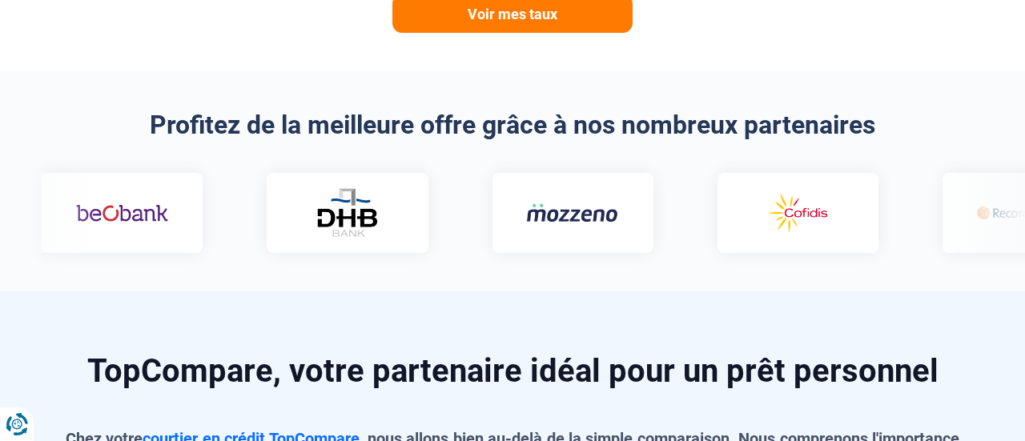
scroll to position [961, 0]
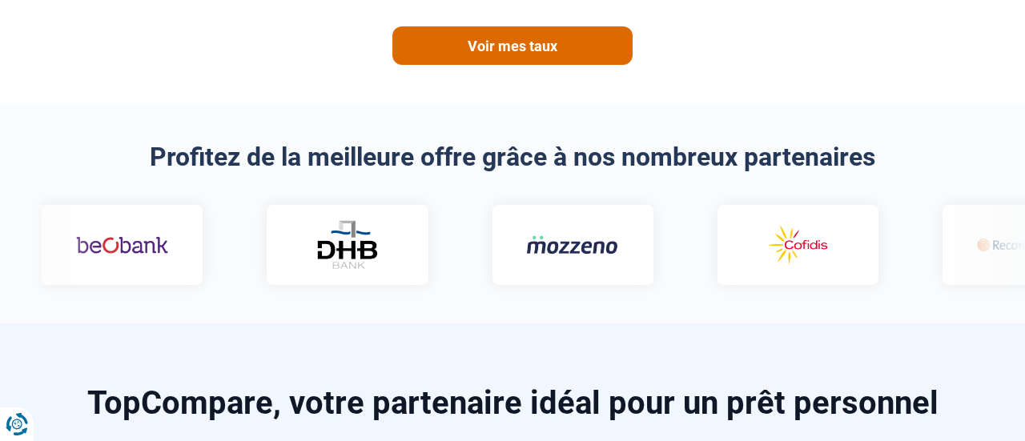
click at [494, 53] on link "Voir mes taux" at bounding box center [512, 45] width 240 height 38
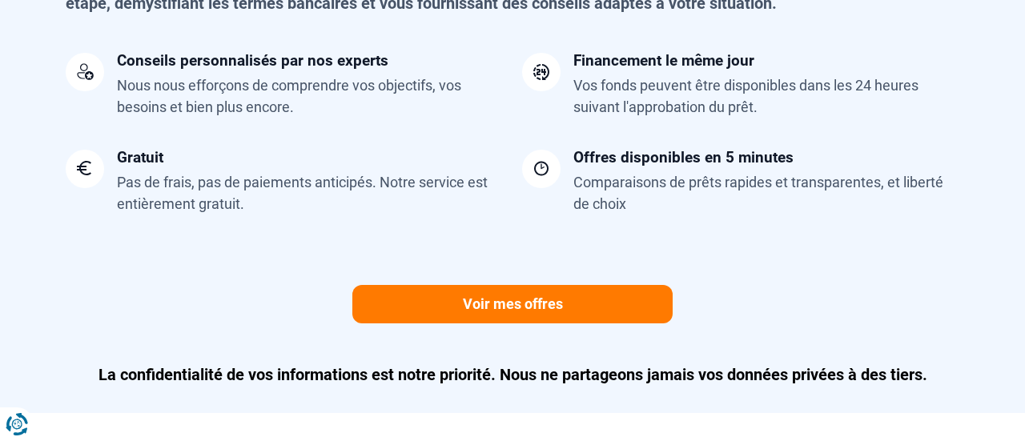
scroll to position [1505, 0]
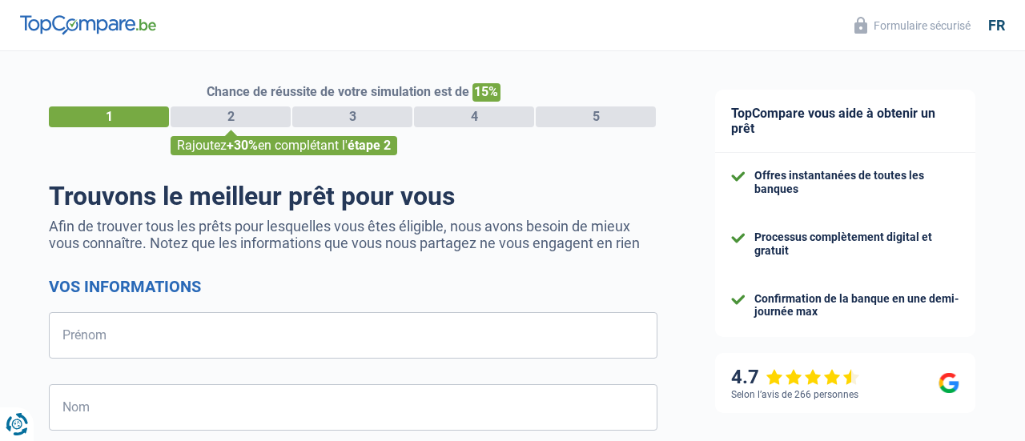
select select "32"
